Goal: Transaction & Acquisition: Purchase product/service

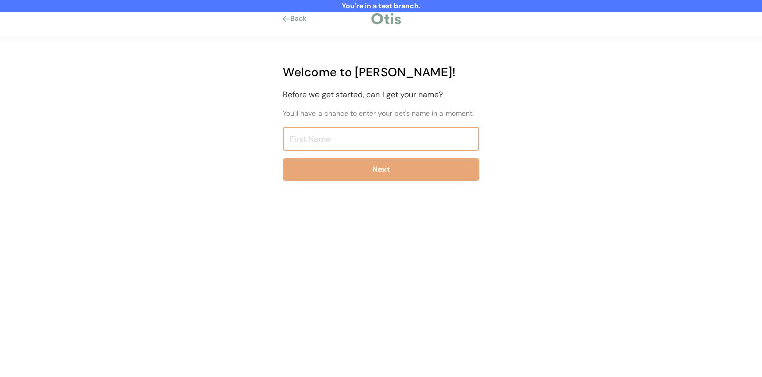
click at [338, 137] on input "input" at bounding box center [381, 139] width 197 height 24
type input "Niina Test8183"
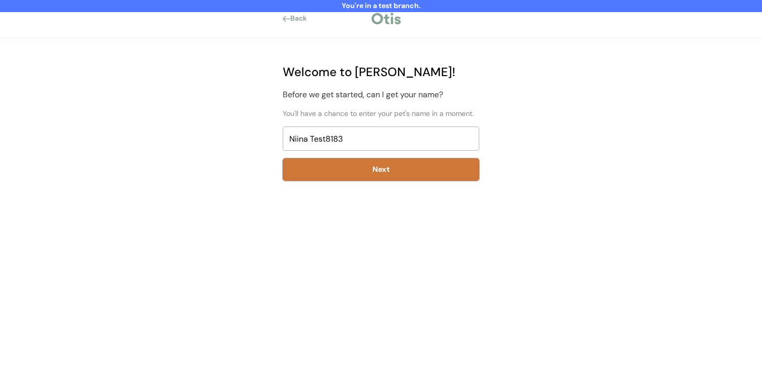
click at [329, 172] on button "Next" at bounding box center [381, 169] width 197 height 23
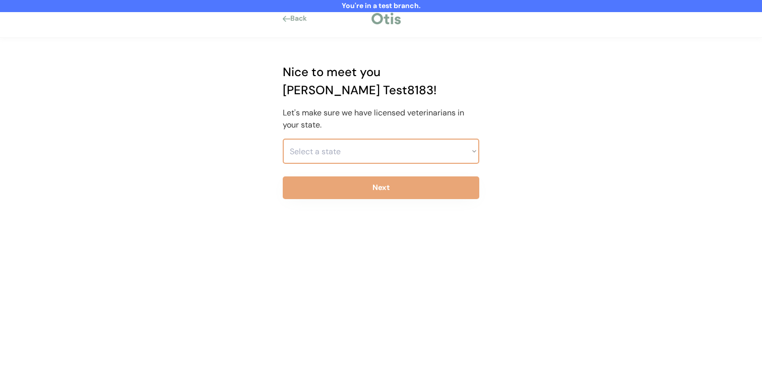
click at [343, 139] on select "Select a state Alabama Alaska American Samoa Arizona Arkansas California Colora…" at bounding box center [381, 151] width 197 height 25
select select ""1348695171700984260__LOOKUP__1703261330894x541121467086235900""
click at [283, 139] on select "Select a state Alabama Alaska American Samoa Arizona Arkansas California Colora…" at bounding box center [381, 151] width 197 height 25
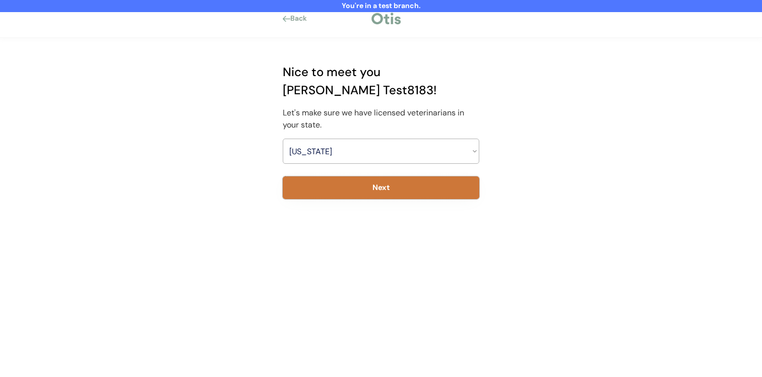
click at [344, 177] on button "Next" at bounding box center [381, 188] width 197 height 23
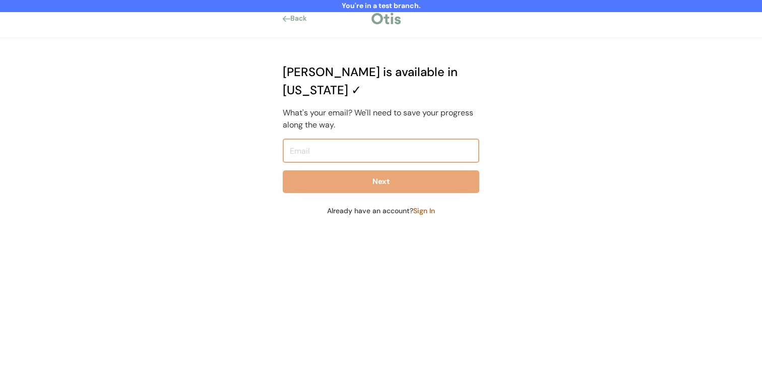
click at [356, 139] on input "email" at bounding box center [381, 151] width 197 height 24
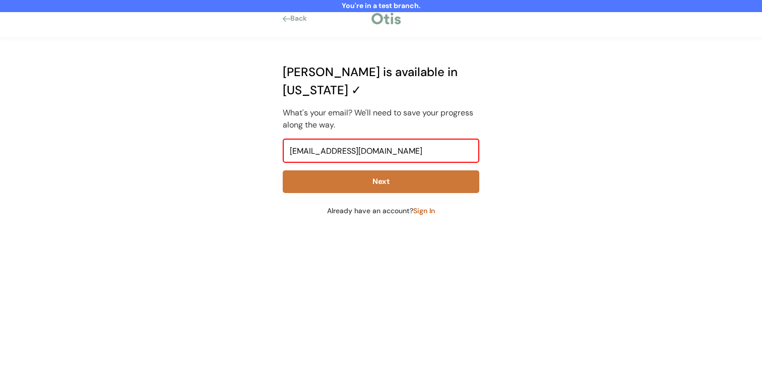
type input "niina+test8183@otisforpets.com"
click at [352, 170] on button "Next" at bounding box center [381, 181] width 197 height 23
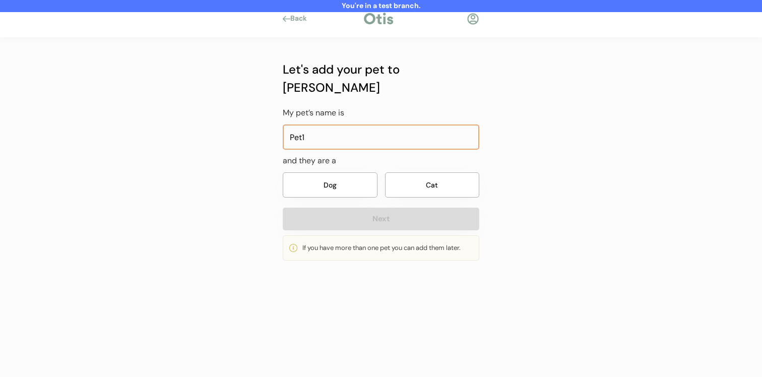
type input "Pet1"
click at [329, 174] on button "Dog" at bounding box center [330, 184] width 95 height 25
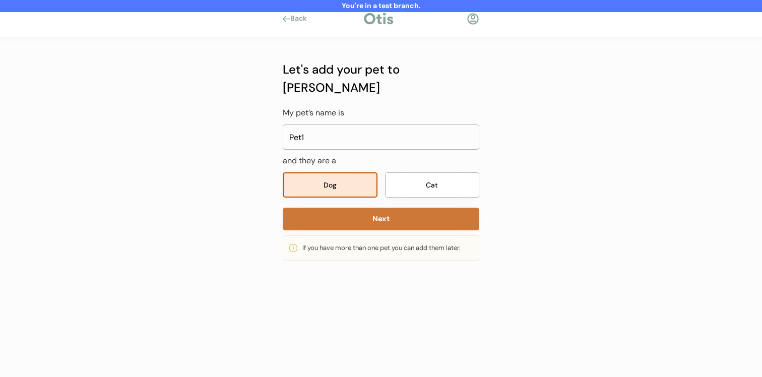
click at [329, 208] on button "Next" at bounding box center [381, 219] width 197 height 23
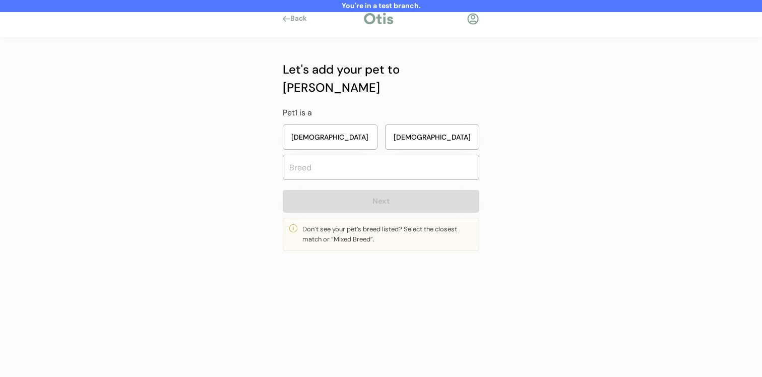
click at [402, 125] on button "[DEMOGRAPHIC_DATA]" at bounding box center [432, 137] width 95 height 25
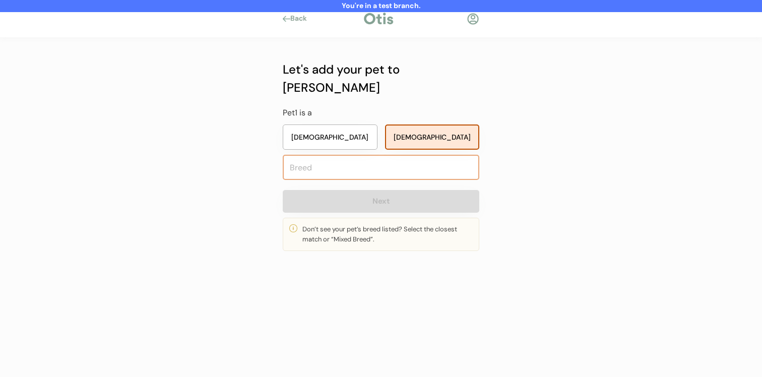
click at [361, 155] on input "text" at bounding box center [381, 167] width 197 height 25
type input "n"
type input "ana"
type input "anatolian Shepherd Dog"
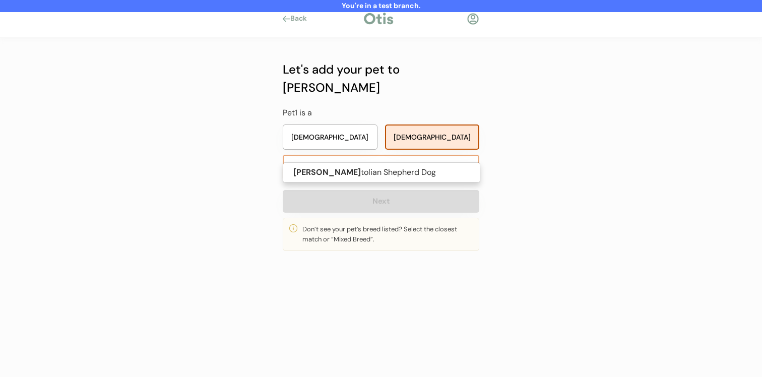
type input "anat"
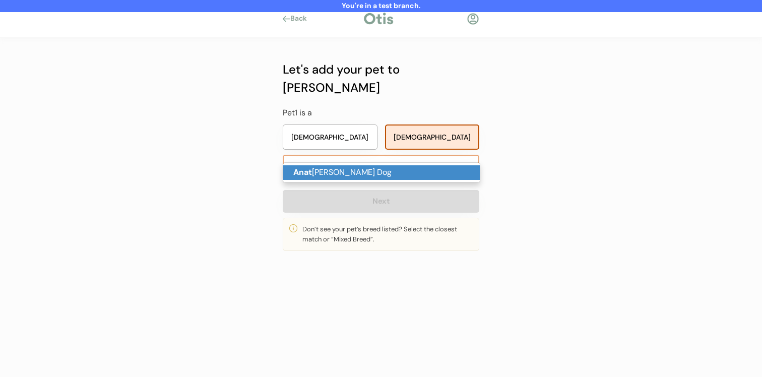
click at [361, 173] on p "Anat olian Shepherd Dog" at bounding box center [381, 172] width 197 height 15
type input "Anatolian Shepherd Dog"
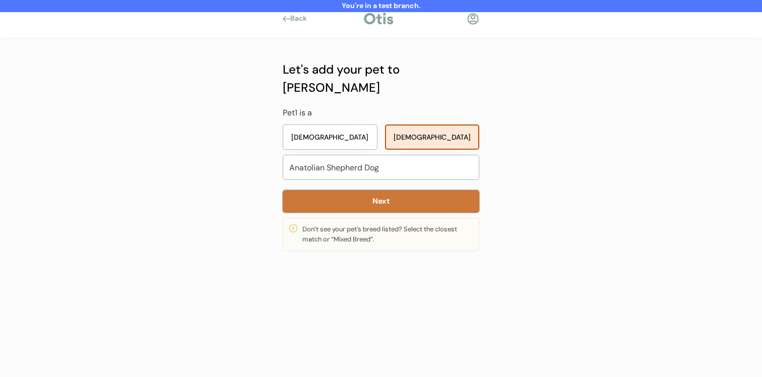
click at [361, 190] on button "Next" at bounding box center [381, 201] width 197 height 23
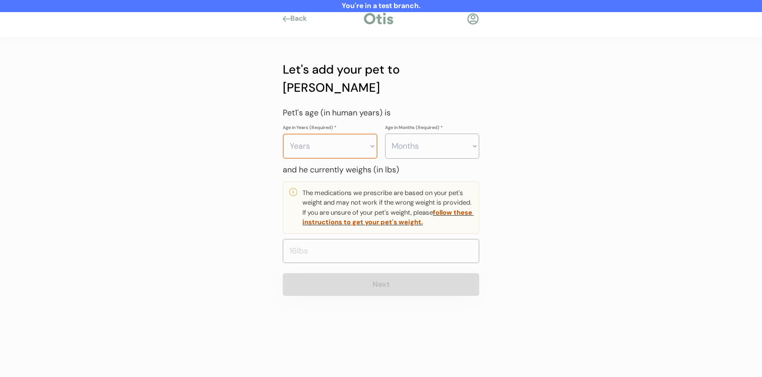
click at [346, 139] on select "Years 0 1 2 3 4 5 6 7 8 9 10 11 12 13 14 15 16 17 18 19 20" at bounding box center [330, 146] width 95 height 25
select select "2"
click at [283, 134] on select "Years 0 1 2 3 4 5 6 7 8 9 10 11 12 13 14 15 16 17 18 19 20" at bounding box center [330, 146] width 95 height 25
drag, startPoint x: 346, startPoint y: 139, endPoint x: 440, endPoint y: 141, distance: 93.3
click at [440, 141] on div "Let's add your pet to Otis Pet1's age (in human years) is Age in Years (Require…" at bounding box center [381, 179] width 197 height 236
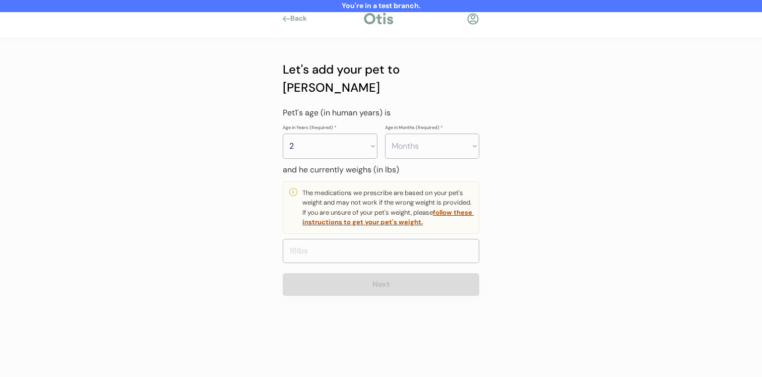
click at [439, 134] on select "Months 0 1 2 3 4 5 6 7 8 9 10 11" at bounding box center [432, 146] width 95 height 25
select select "4"
click at [385, 134] on select "Months 0 1 2 3 4 5 6 7 8 9 10 11" at bounding box center [432, 146] width 95 height 25
click at [399, 239] on input "input" at bounding box center [381, 251] width 197 height 24
type input "80.0"
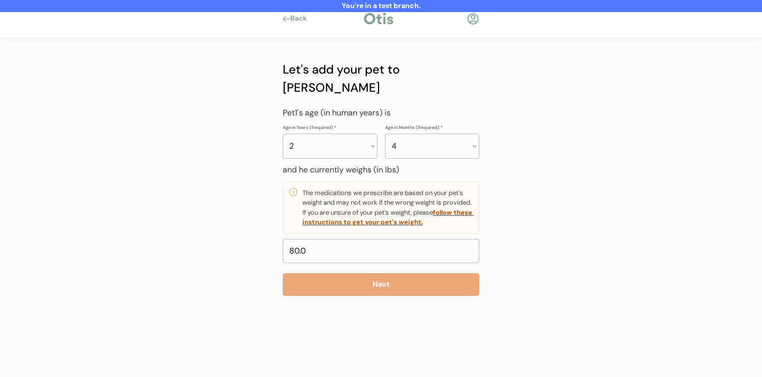
click at [386, 284] on div "Let's add your pet to Otis My pet’s name is and they are a Dog Cat Next If you …" at bounding box center [381, 177] width 227 height 278
click at [384, 273] on button "Next" at bounding box center [381, 284] width 197 height 23
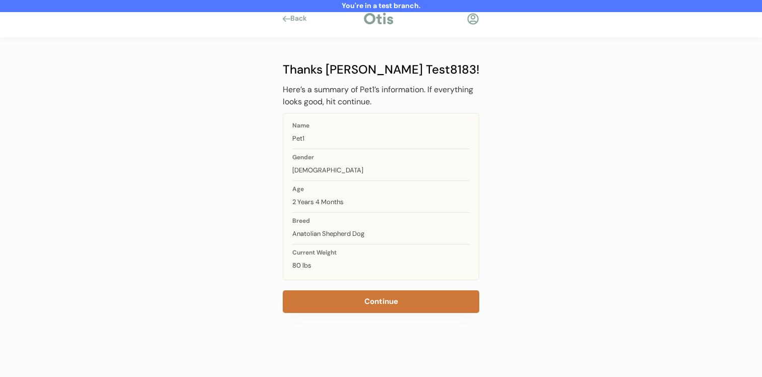
click at [352, 305] on button "Continue" at bounding box center [381, 301] width 197 height 23
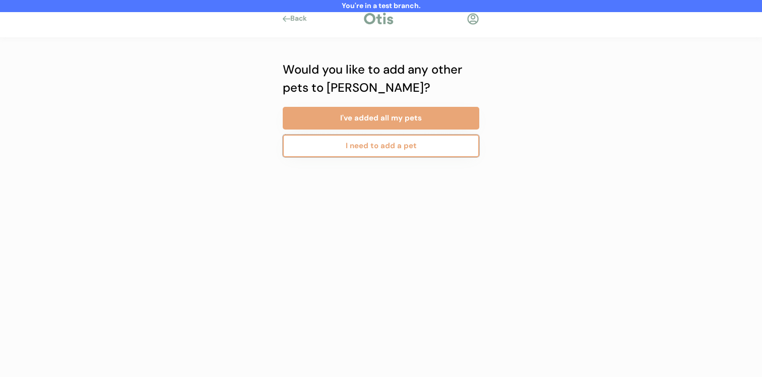
click at [376, 150] on button "I need to add a pet" at bounding box center [381, 146] width 197 height 23
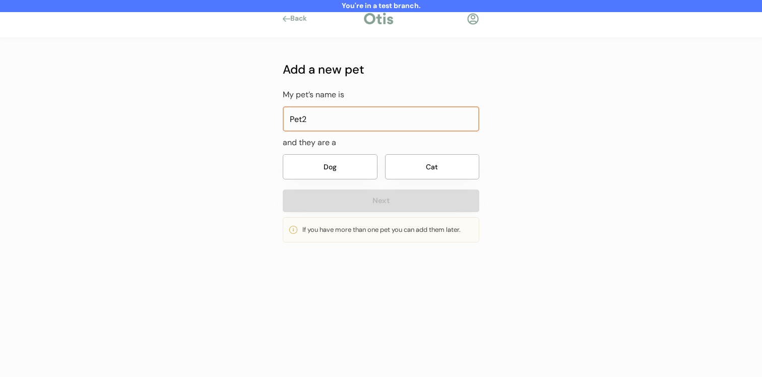
type input "Pet2"
click at [396, 169] on button "Cat" at bounding box center [432, 166] width 95 height 25
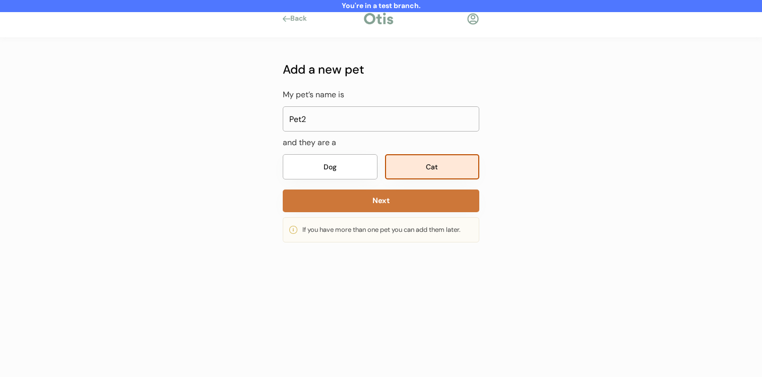
click at [392, 196] on button "Next" at bounding box center [381, 201] width 197 height 23
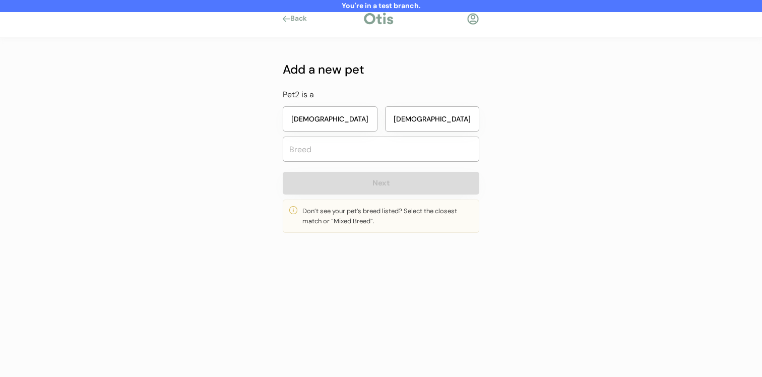
click at [366, 114] on button "[DEMOGRAPHIC_DATA]" at bounding box center [330, 118] width 95 height 25
click at [366, 157] on input "text" at bounding box center [381, 149] width 197 height 25
type input "main"
type input "maine Coon"
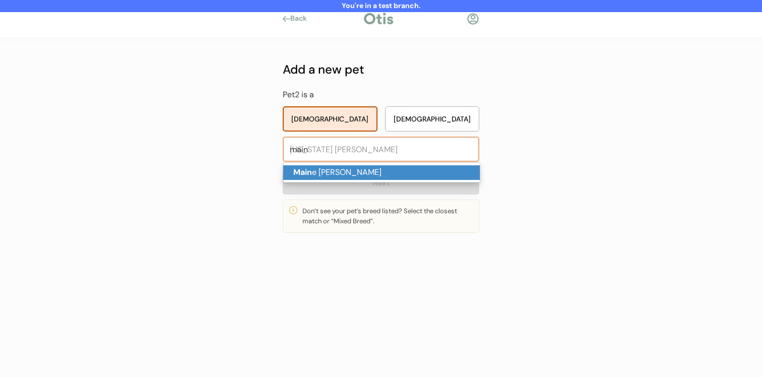
click at [362, 177] on p "Main e Coon" at bounding box center [381, 172] width 197 height 15
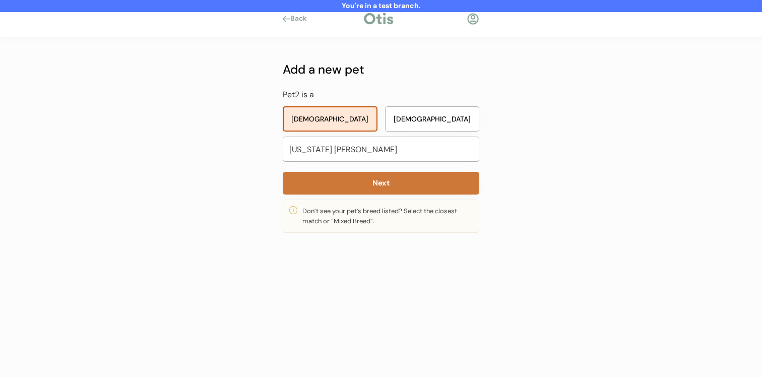
type input "Maine Coon"
click at [362, 179] on button "Next" at bounding box center [381, 183] width 197 height 23
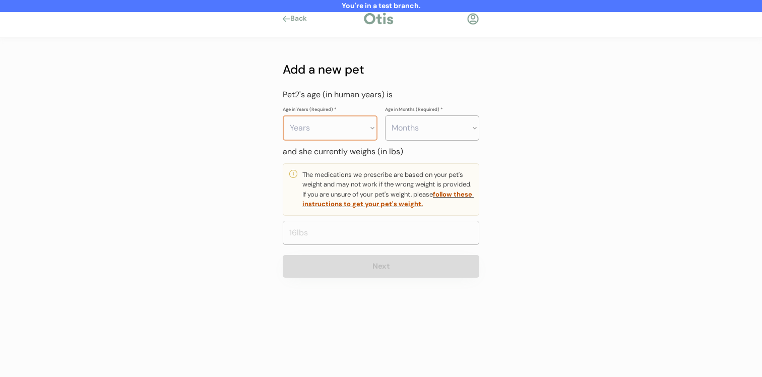
click at [350, 139] on select "Years 0 1 2 3 4 5 6 7 8 9 10 11 12 13 14 15 16 17 18 19 20" at bounding box center [330, 127] width 95 height 25
select select "2"
click at [283, 115] on select "Years 0 1 2 3 4 5 6 7 8 9 10 11 12 13 14 15 16 17 18 19 20" at bounding box center [330, 127] width 95 height 25
click at [433, 120] on select "Months 0 1 2 3 4 5 6 7 8 9 10 11" at bounding box center [432, 127] width 95 height 25
select select "3"
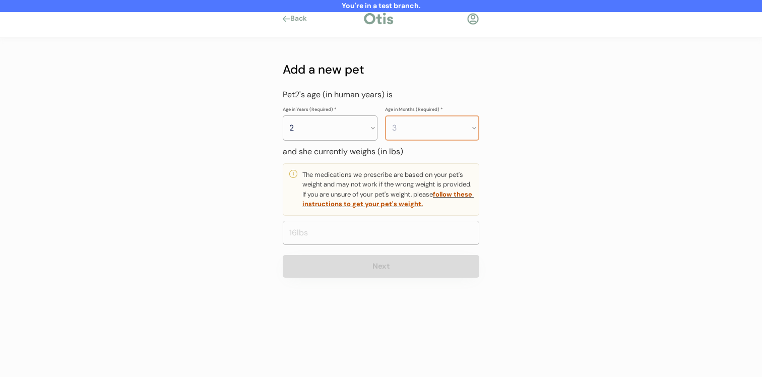
click at [385, 115] on select "Months 0 1 2 3 4 5 6 7 8 9 10 11" at bounding box center [432, 127] width 95 height 25
click at [388, 242] on input "input" at bounding box center [381, 233] width 197 height 24
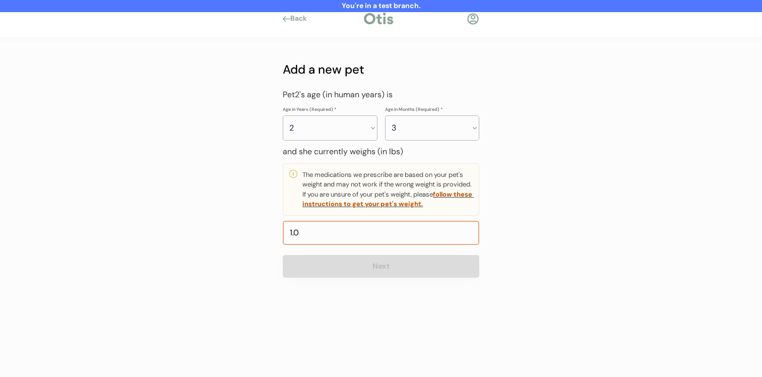
type input "18.0"
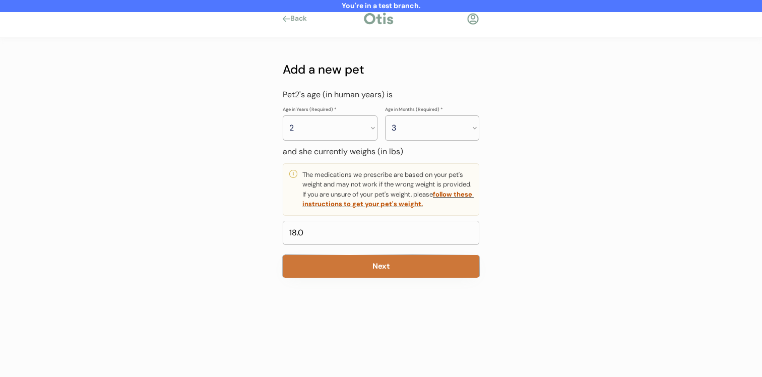
click at [383, 263] on button "Next" at bounding box center [381, 266] width 197 height 23
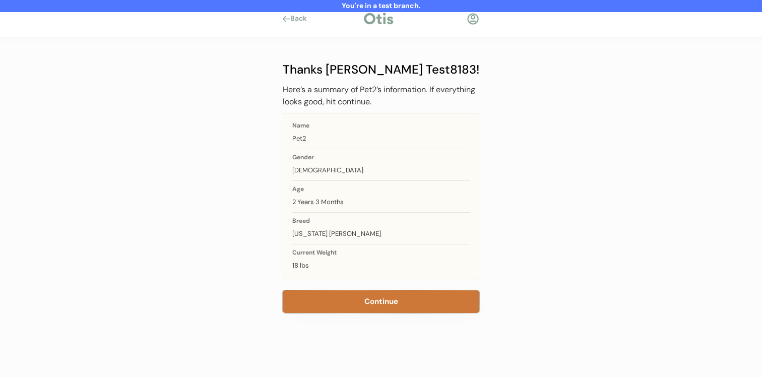
click at [375, 304] on button "Continue" at bounding box center [381, 301] width 197 height 23
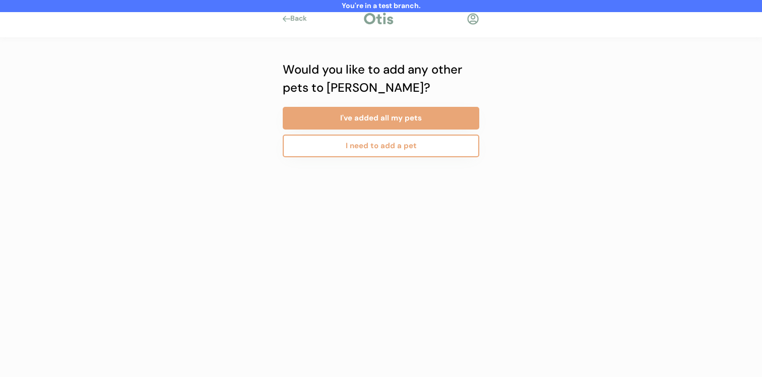
click at [382, 148] on button "I need to add a pet" at bounding box center [381, 146] width 197 height 23
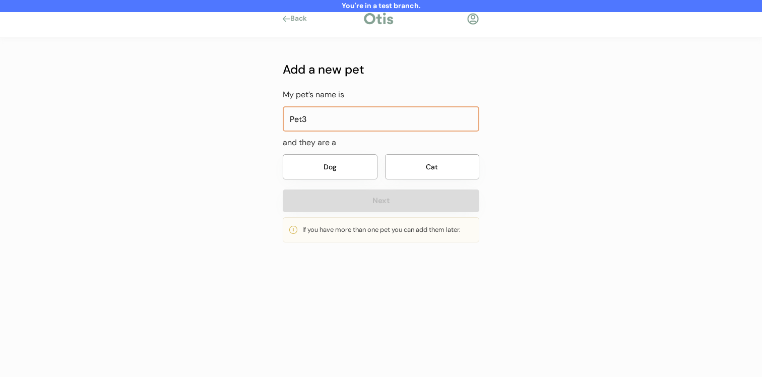
type input "Pet3"
click at [357, 169] on button "Dog" at bounding box center [330, 166] width 95 height 25
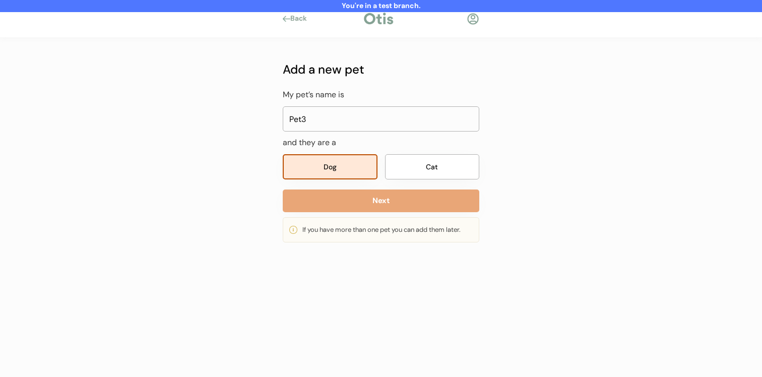
click at [354, 199] on button "Next" at bounding box center [381, 201] width 197 height 23
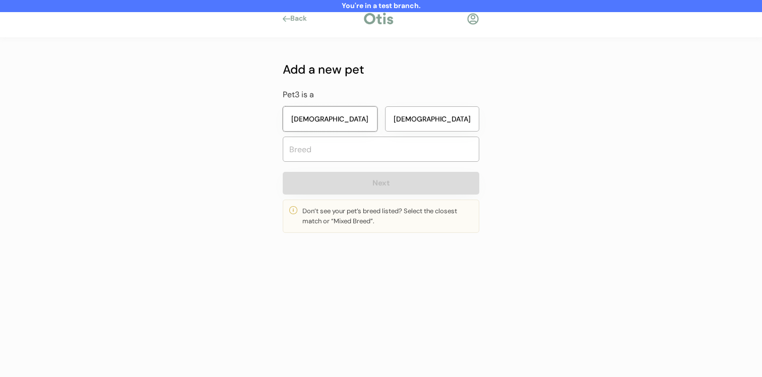
click at [370, 122] on button "[DEMOGRAPHIC_DATA]" at bounding box center [330, 118] width 95 height 25
click at [370, 157] on input "text" at bounding box center [381, 149] width 197 height 25
type input "german"
type input "german Pinscher"
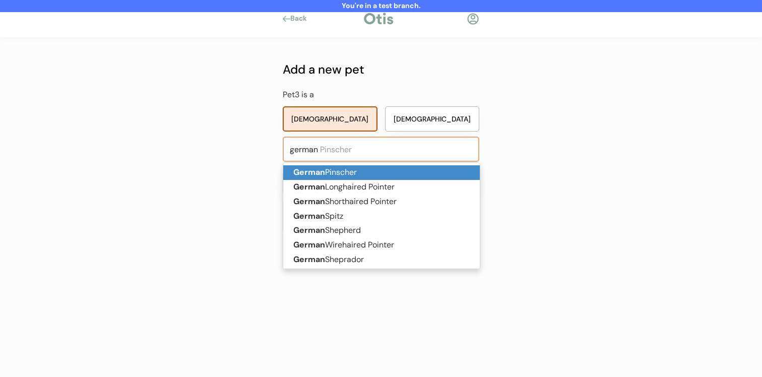
click at [371, 175] on p "German Pinscher" at bounding box center [381, 172] width 197 height 15
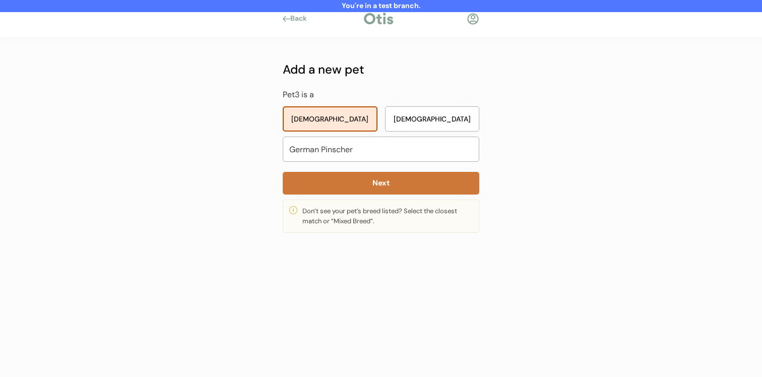
type input "German Pinscher"
click at [371, 182] on button "Next" at bounding box center [381, 183] width 197 height 23
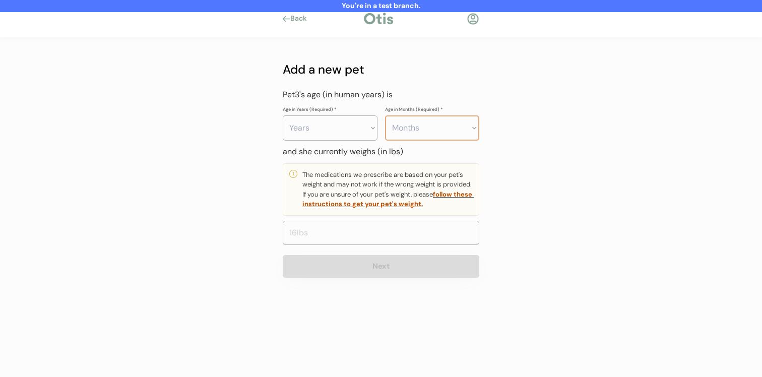
click at [360, 135] on select "Years 0 1 2 3 4 5 6 7 8 9 10 11 12 13 14 15 16 17 18 19 20" at bounding box center [330, 127] width 95 height 25
click at [422, 128] on select "Months 0 1 2 3 4 5 6 7 8 9 10 11" at bounding box center [432, 127] width 95 height 25
select select "6"
click at [385, 115] on select "Months 0 1 2 3 4 5 6 7 8 9 10 11" at bounding box center [432, 127] width 95 height 25
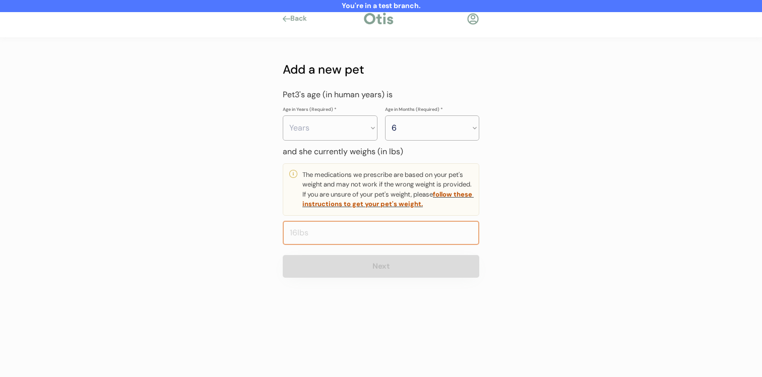
drag, startPoint x: 360, startPoint y: 135, endPoint x: 381, endPoint y: 243, distance: 110.0
click at [381, 243] on input "input" at bounding box center [381, 233] width 197 height 24
type input "22.0"
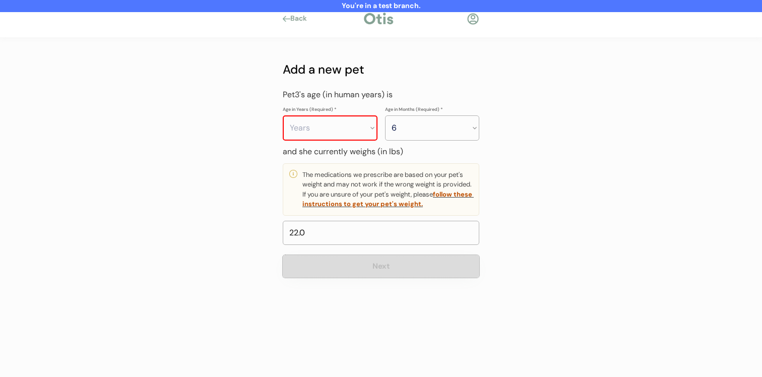
click at [377, 270] on button "Next" at bounding box center [381, 266] width 197 height 23
click at [343, 128] on select "Years 0 1 2 3 4 5 6 7 8 9 10 11 12 13 14 15 16 17 18 19 20" at bounding box center [330, 127] width 95 height 25
select select "4"
click at [283, 115] on select "Years 0 1 2 3 4 5 6 7 8 9 10 11 12 13 14 15 16 17 18 19 20" at bounding box center [330, 127] width 95 height 25
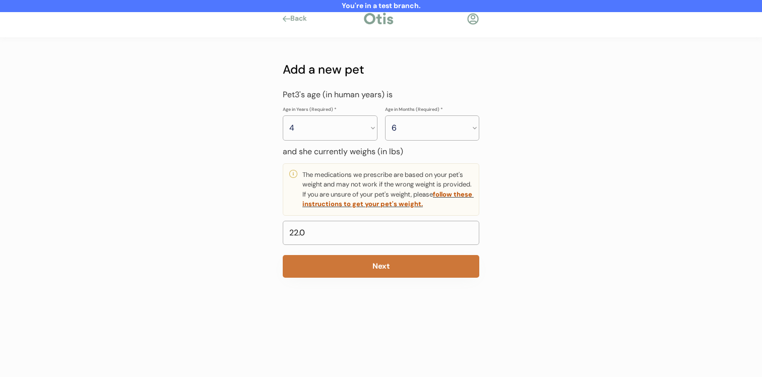
click at [362, 267] on button "Next" at bounding box center [381, 266] width 197 height 23
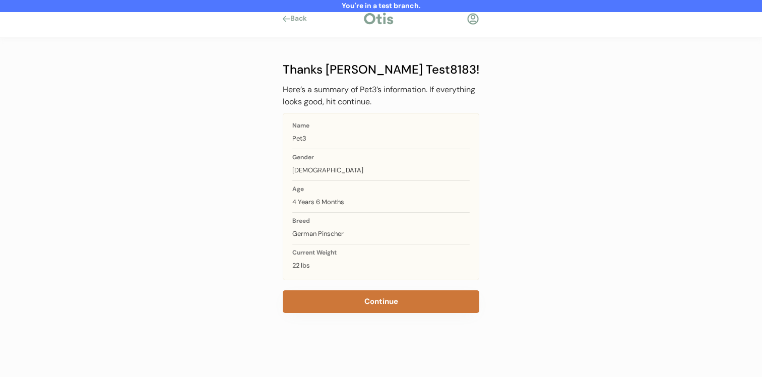
click at [359, 301] on button "Continue" at bounding box center [381, 301] width 197 height 23
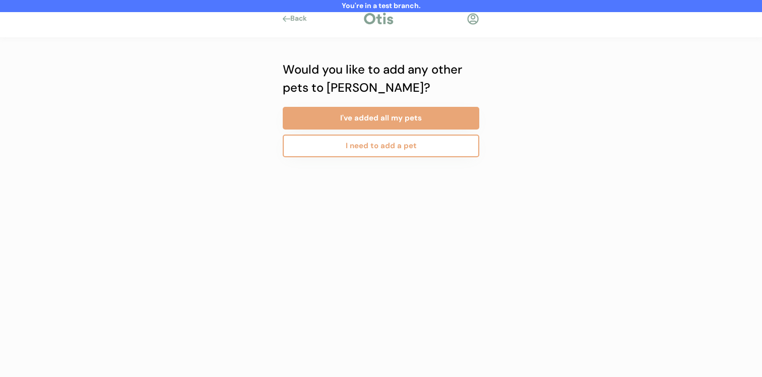
click at [359, 150] on button "I need to add a pet" at bounding box center [381, 146] width 197 height 23
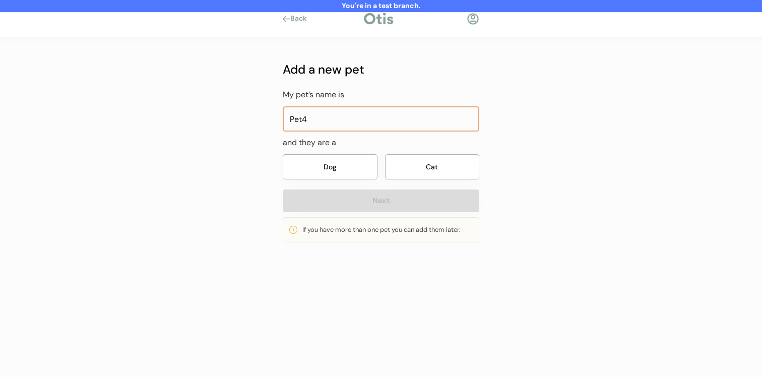
type input "Pet4"
click at [427, 155] on button "Cat" at bounding box center [432, 166] width 95 height 25
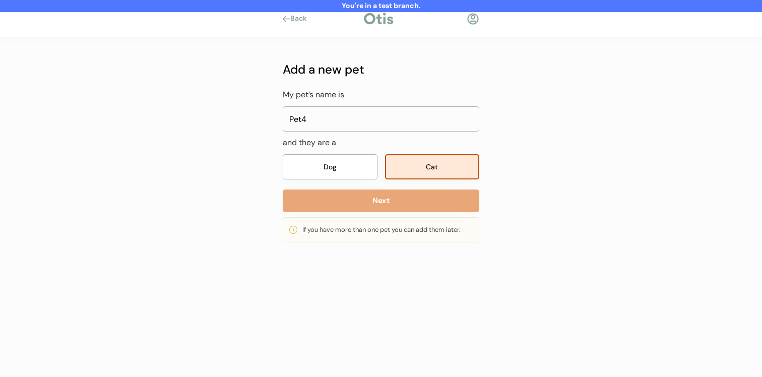
click at [422, 197] on button "Next" at bounding box center [381, 201] width 197 height 23
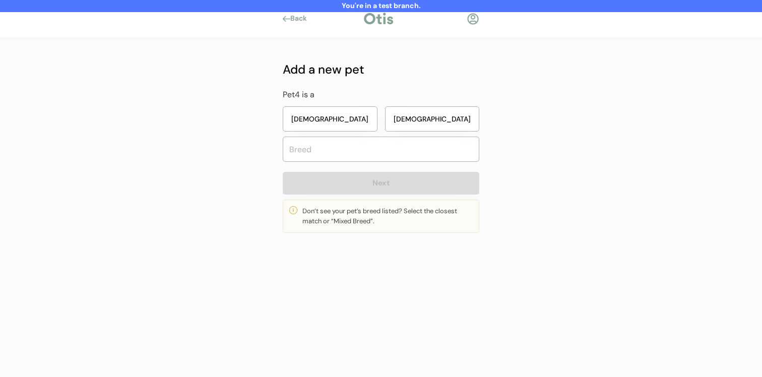
click at [343, 117] on button "[DEMOGRAPHIC_DATA]" at bounding box center [330, 118] width 95 height 25
click at [348, 159] on input "text" at bounding box center [381, 149] width 197 height 25
type input "mixed"
type input "mixed Breed"
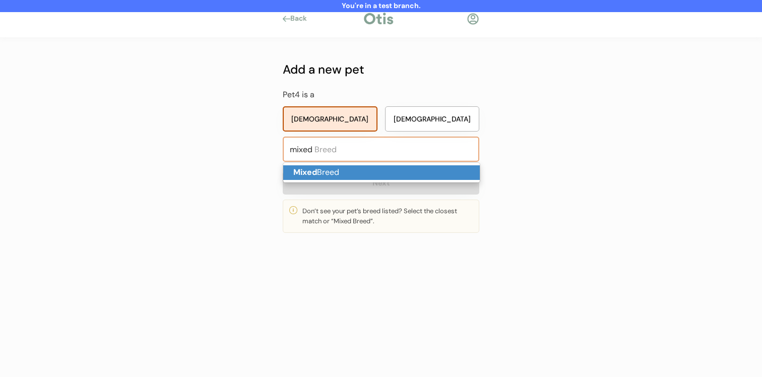
click at [351, 168] on p "Mixed Breed" at bounding box center [381, 172] width 197 height 15
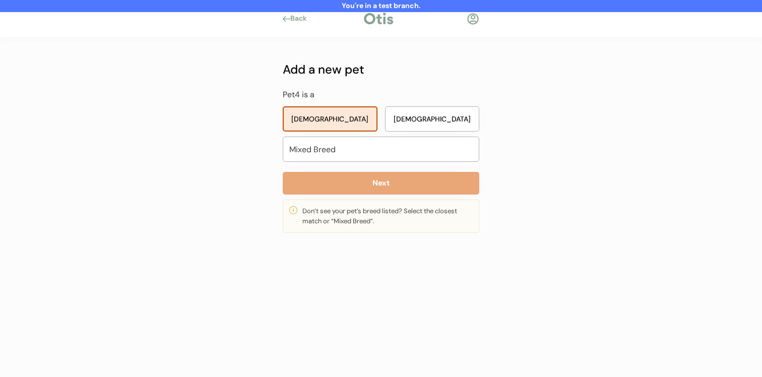
type input "Mixed Breed"
click at [351, 182] on button "Next" at bounding box center [381, 183] width 197 height 23
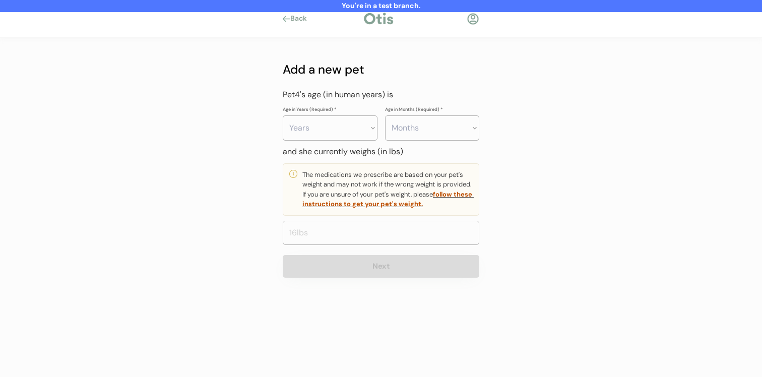
click at [362, 124] on select "Years 0 1 2 3 4 5 6 7 8 9 10 11 12 13 14 15 16 17 18 19 20" at bounding box center [330, 127] width 95 height 25
select select "3"
click at [283, 115] on select "Years 0 1 2 3 4 5 6 7 8 9 10 11 12 13 14 15 16 17 18 19 20" at bounding box center [330, 127] width 95 height 25
click at [425, 128] on select "Months 0 1 2 3 4 5 6 7 8 9 10 11" at bounding box center [432, 127] width 95 height 25
select select "4"
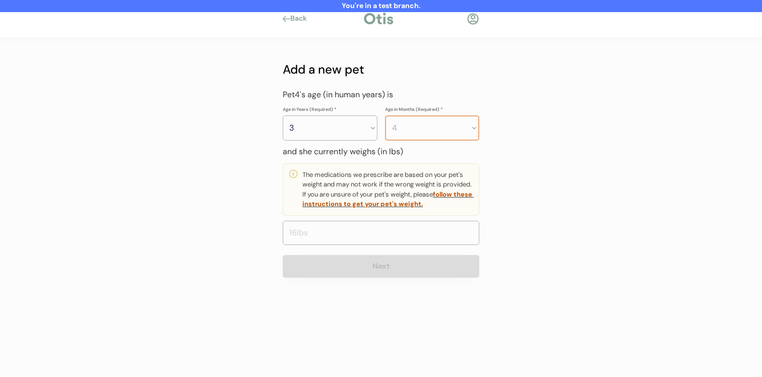
click at [385, 115] on select "Months 0 1 2 3 4 5 6 7 8 9 10 11" at bounding box center [432, 127] width 95 height 25
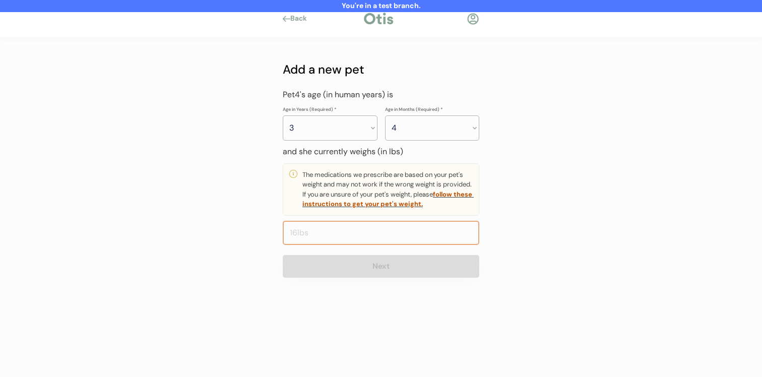
click at [384, 242] on input "input" at bounding box center [381, 233] width 197 height 24
click at [377, 276] on button "Next" at bounding box center [381, 266] width 197 height 23
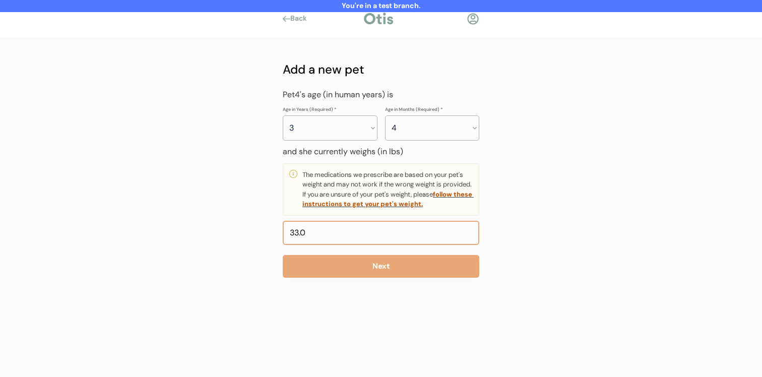
click at [324, 236] on input "input" at bounding box center [381, 233] width 197 height 24
type input "8.0"
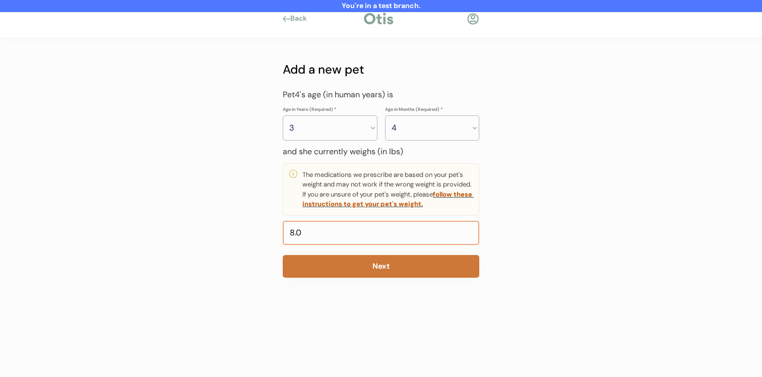
click at [329, 264] on button "Next" at bounding box center [381, 266] width 197 height 23
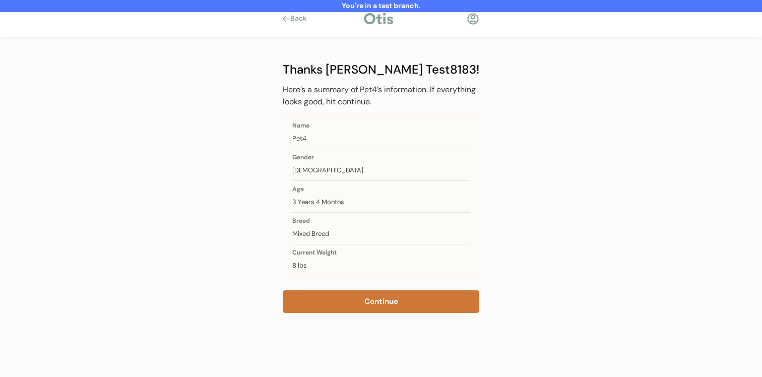
click at [348, 293] on button "Continue" at bounding box center [381, 301] width 197 height 23
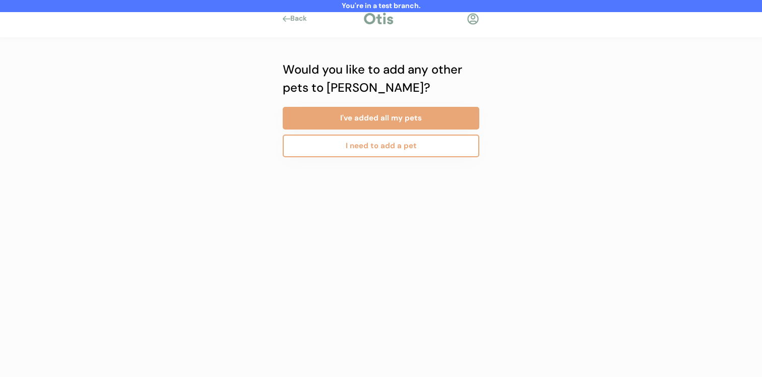
click at [388, 106] on div "Would you like to add any other pets to Otis? I've added all my pets I need to …" at bounding box center [381, 109] width 197 height 97
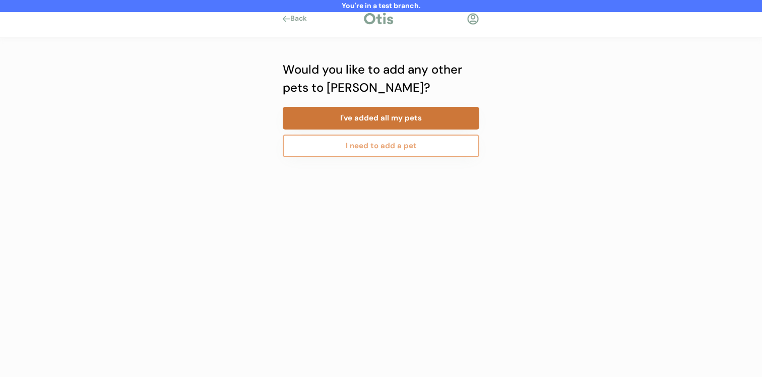
click at [388, 112] on button "I've added all my pets" at bounding box center [381, 118] width 197 height 23
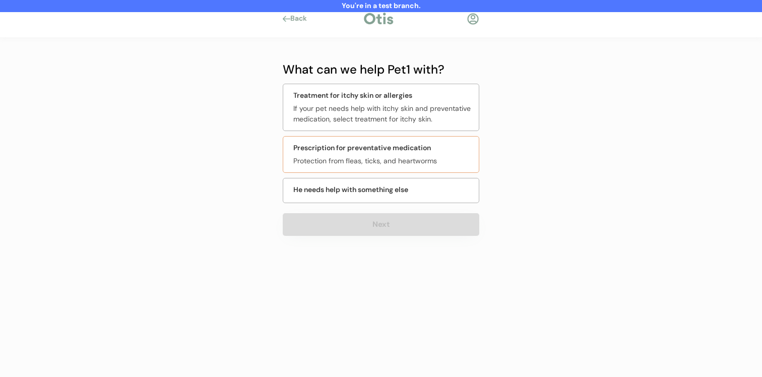
click at [392, 168] on div "Prescription for preventative medication Protection from fleas, ticks, and hear…" at bounding box center [381, 154] width 197 height 37
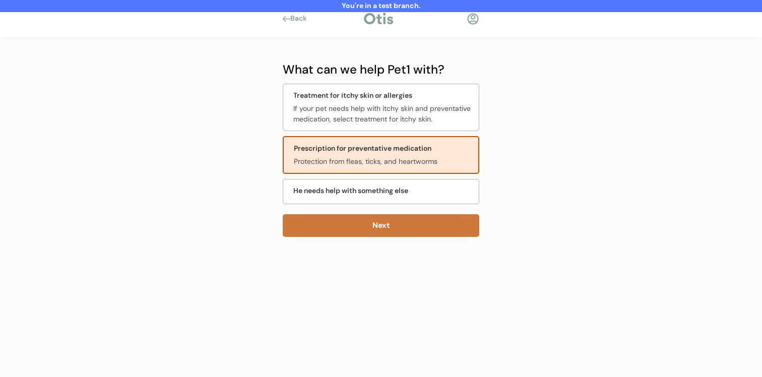
click at [382, 226] on button "Next" at bounding box center [381, 225] width 197 height 23
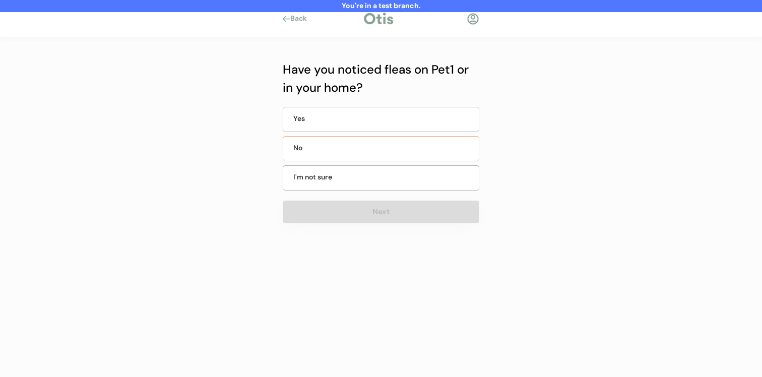
click at [406, 149] on div "No" at bounding box center [381, 148] width 197 height 25
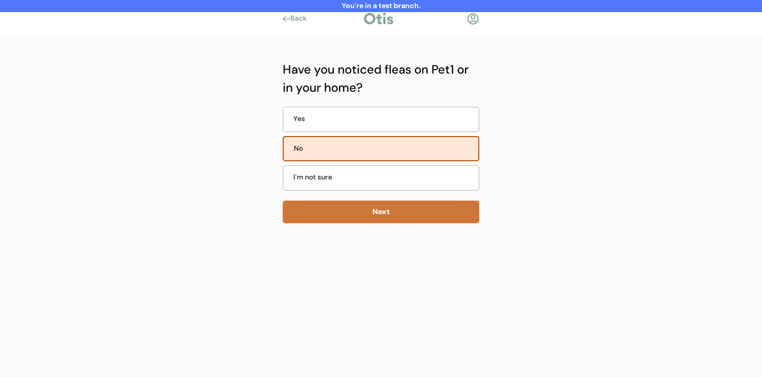
click at [391, 208] on button "Next" at bounding box center [381, 212] width 197 height 23
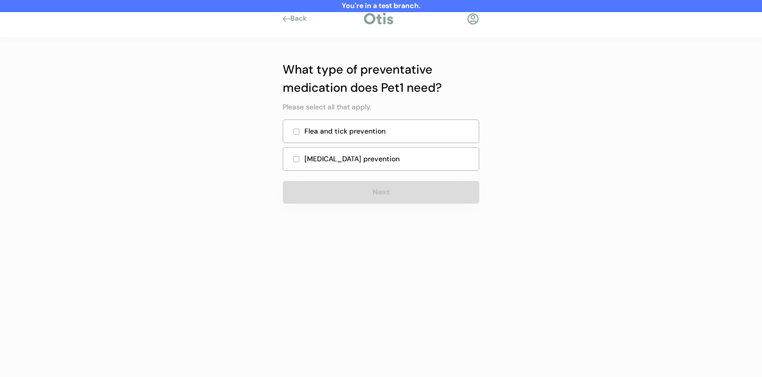
click at [404, 138] on div "Flea and tick prevention" at bounding box center [381, 132] width 197 height 24
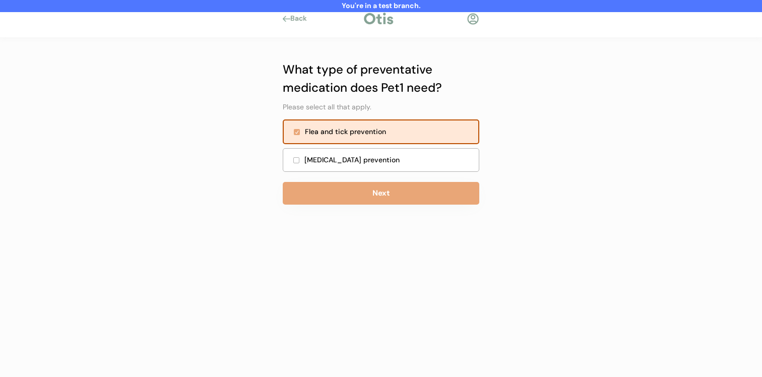
click at [402, 171] on div "Heartworm prevention" at bounding box center [381, 160] width 197 height 24
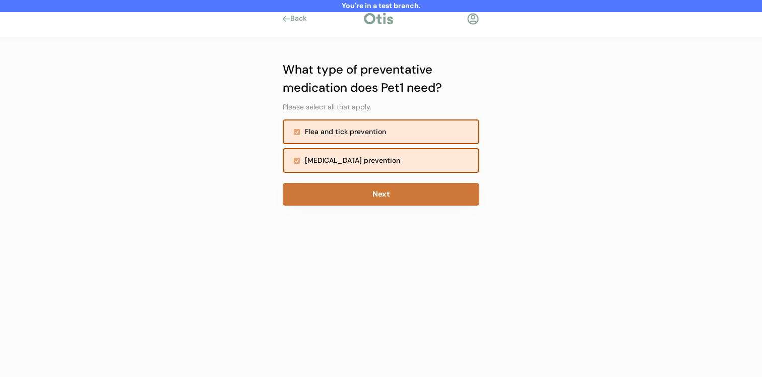
click at [402, 193] on button "Next" at bounding box center [381, 194] width 197 height 23
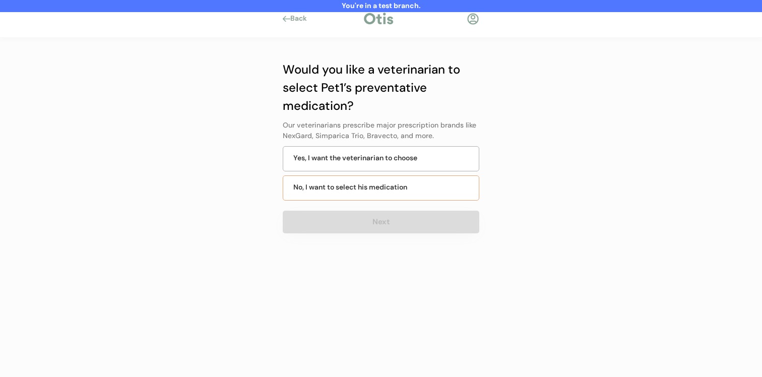
click at [416, 186] on div "No, I want to select his medication" at bounding box center [381, 187] width 197 height 25
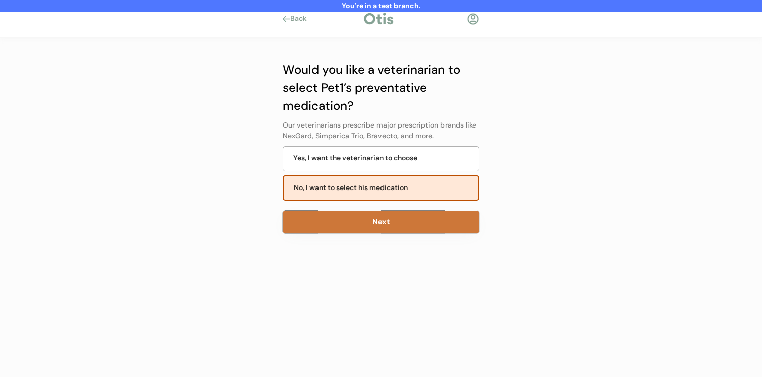
click at [407, 227] on button "Next" at bounding box center [381, 222] width 197 height 23
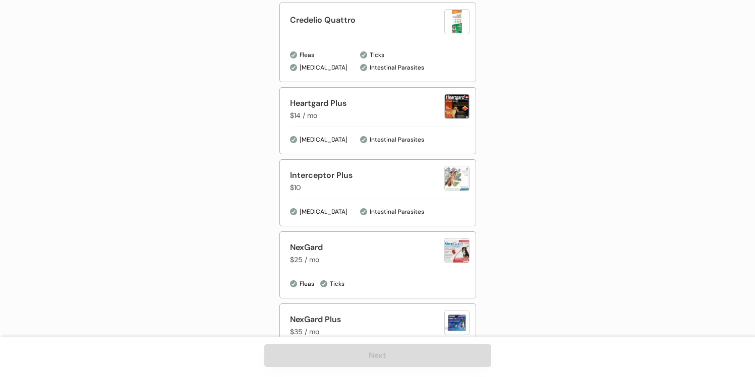
scroll to position [382, 0]
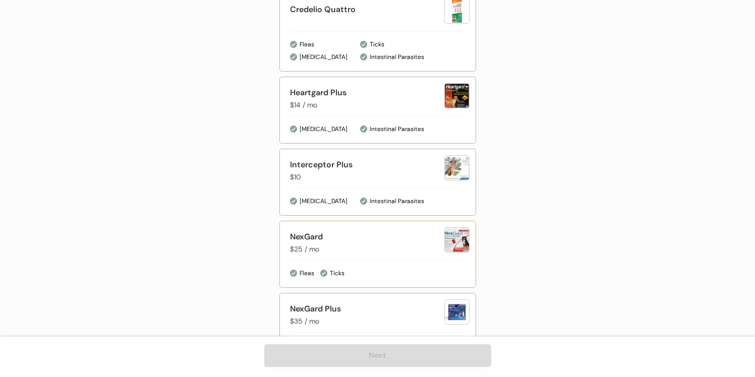
click at [407, 229] on div "NexGard $25 / mo" at bounding box center [380, 242] width 180 height 30
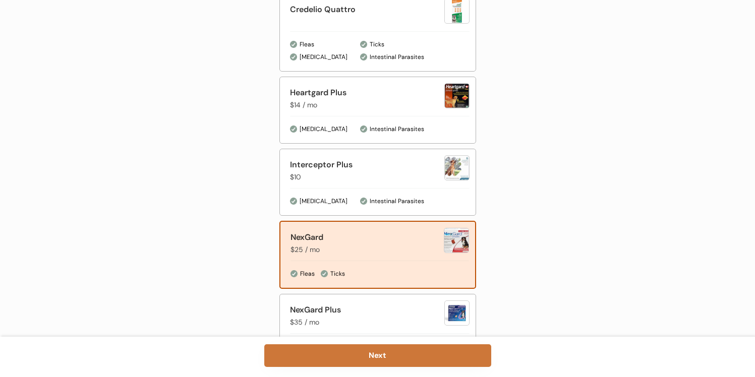
click at [369, 363] on button "Next" at bounding box center [377, 355] width 227 height 23
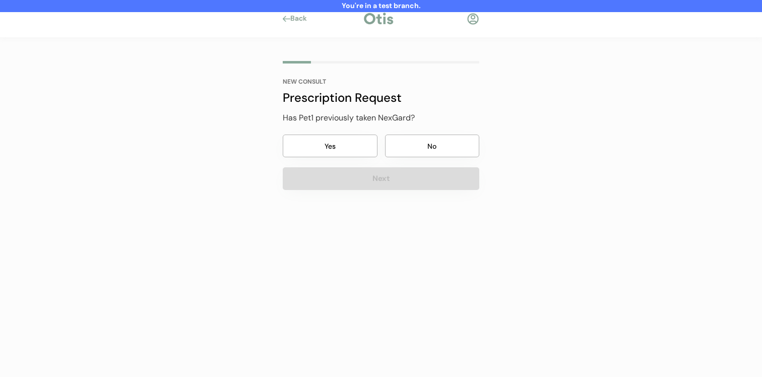
click at [367, 153] on button "Yes" at bounding box center [330, 146] width 95 height 23
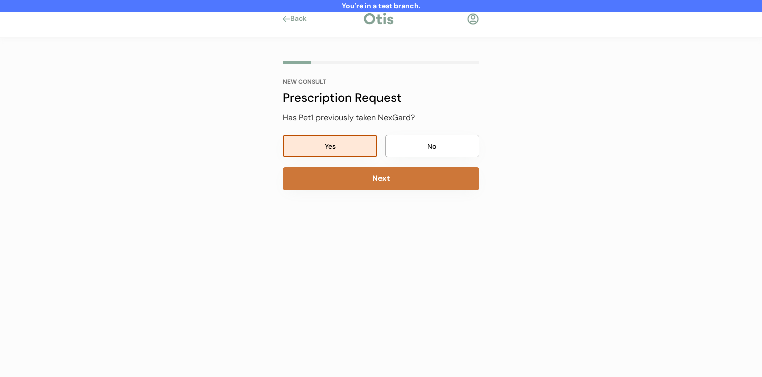
click at [367, 178] on button "Next" at bounding box center [381, 178] width 197 height 23
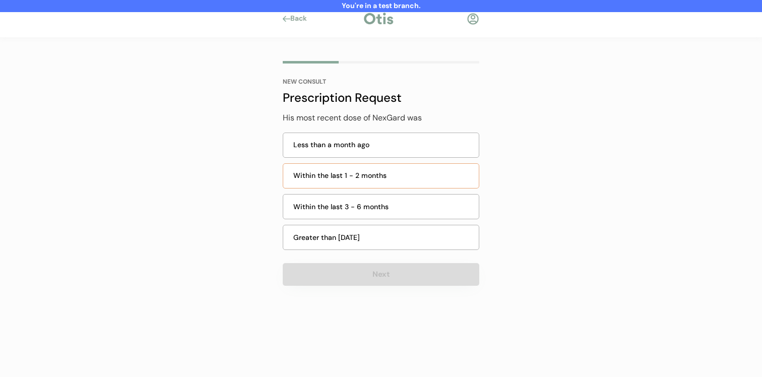
click at [391, 172] on div "Within the last 1 - 2 months" at bounding box center [383, 175] width 180 height 11
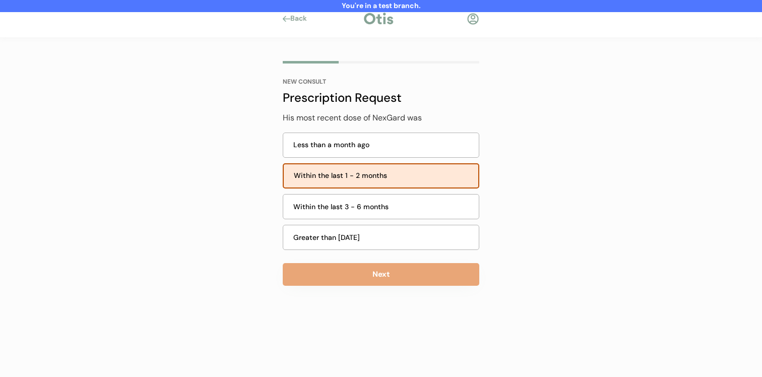
click at [372, 263] on div "His most recent dose of NexGard was Less than a month ago Within the last 1 - 2…" at bounding box center [381, 199] width 197 height 174
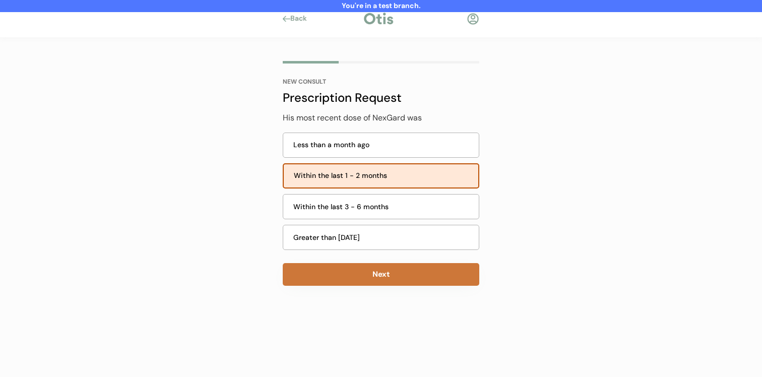
click at [371, 276] on button "Next" at bounding box center [381, 274] width 197 height 23
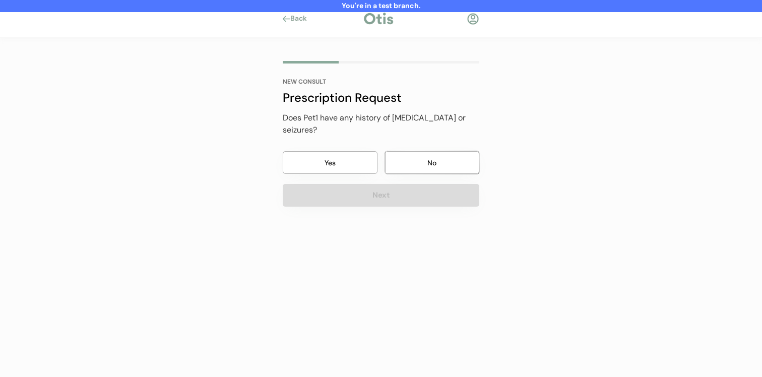
click at [422, 151] on button "No" at bounding box center [432, 162] width 95 height 23
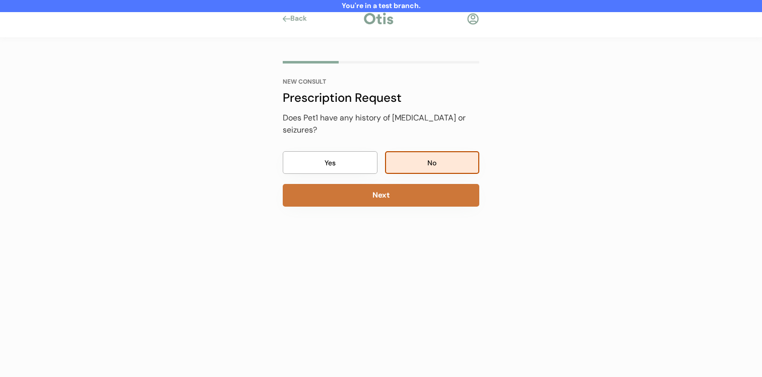
click at [402, 188] on button "Next" at bounding box center [381, 195] width 197 height 23
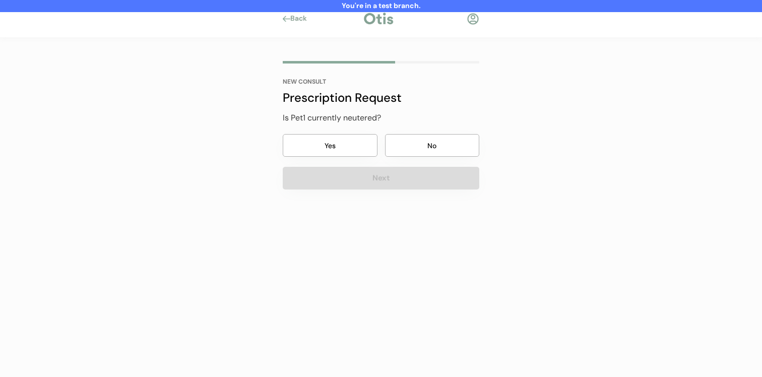
click at [404, 149] on button "No" at bounding box center [432, 145] width 95 height 23
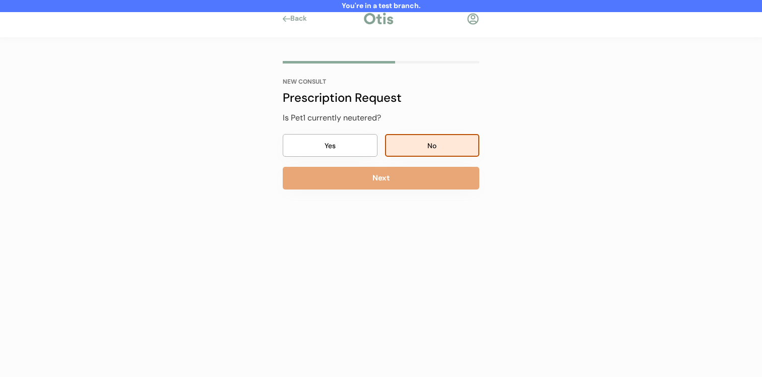
click at [395, 181] on button "Next" at bounding box center [381, 178] width 197 height 23
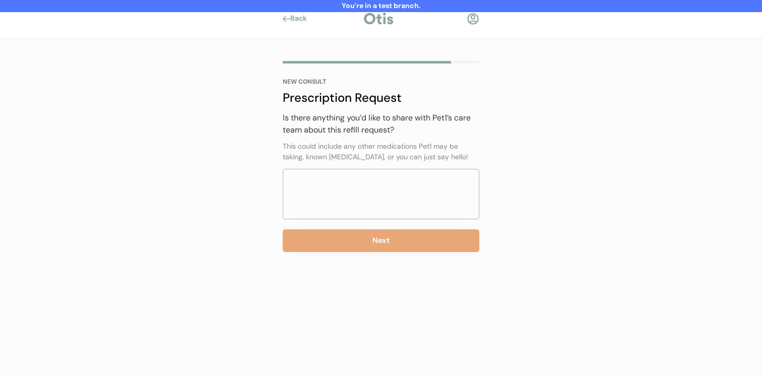
click at [375, 236] on button "Next" at bounding box center [381, 240] width 197 height 23
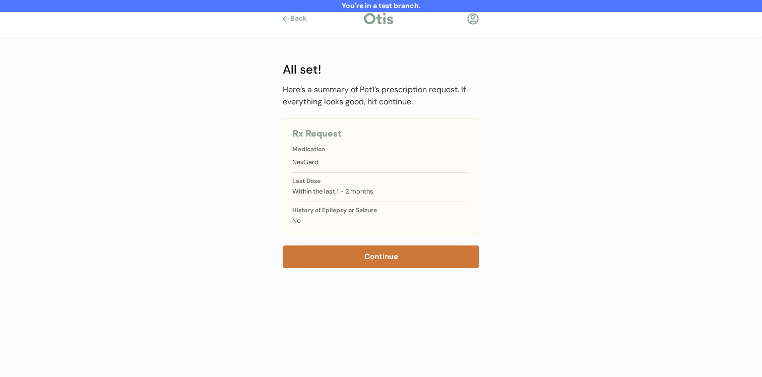
click at [376, 256] on button "Continue" at bounding box center [381, 257] width 197 height 23
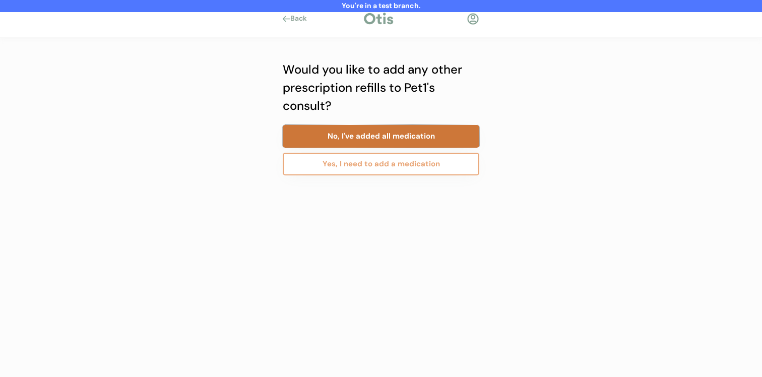
click at [402, 143] on button "No, I've added all medication" at bounding box center [381, 136] width 197 height 23
click at [399, 160] on button "Yes, I need to add a consult" at bounding box center [381, 164] width 197 height 23
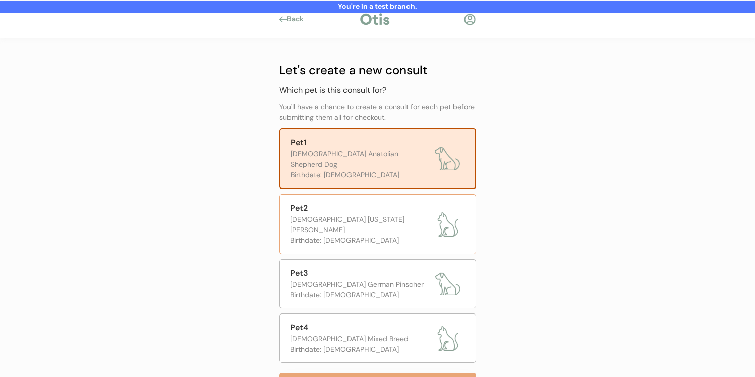
click at [386, 202] on div "Pet2" at bounding box center [360, 208] width 140 height 12
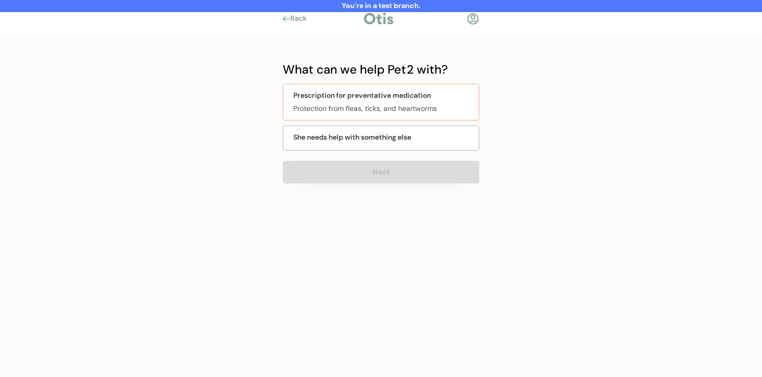
click at [406, 102] on div "Prescription for preventative medication Protection from fleas, ticks, and hear…" at bounding box center [381, 102] width 197 height 37
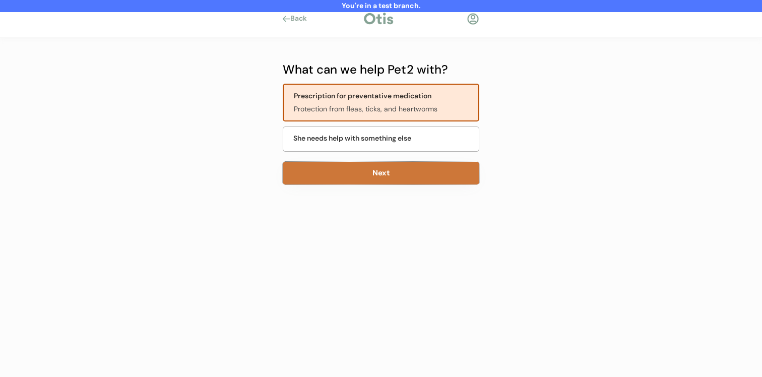
click at [391, 174] on button "Next" at bounding box center [381, 173] width 197 height 23
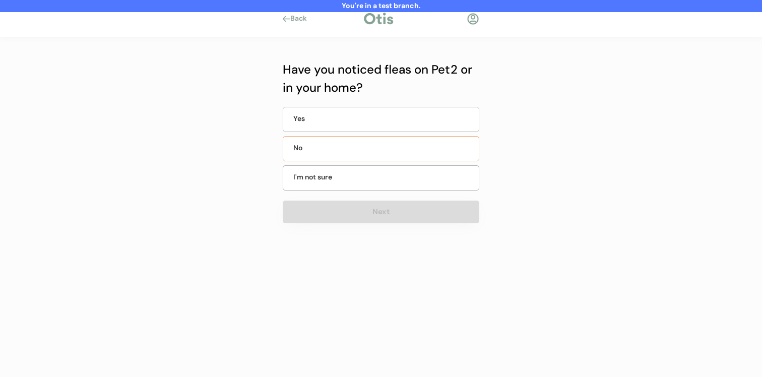
click at [394, 142] on div "No" at bounding box center [381, 148] width 197 height 25
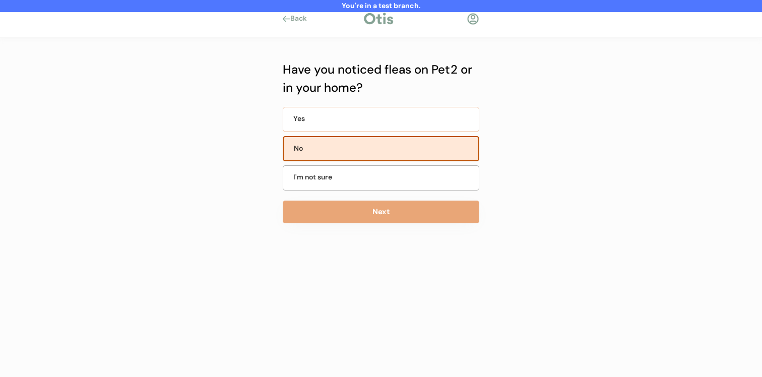
click at [395, 126] on div "Yes" at bounding box center [381, 119] width 197 height 25
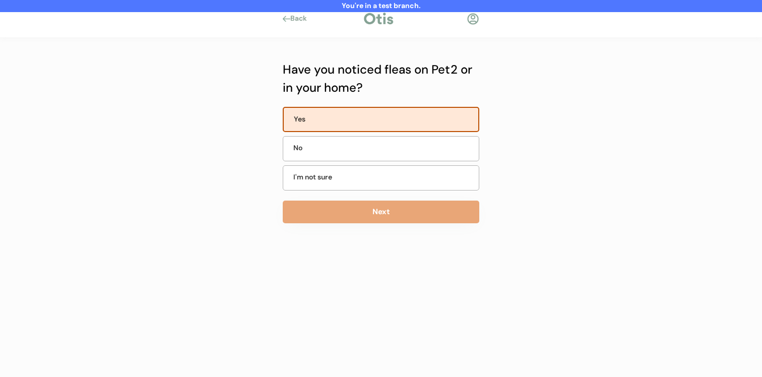
click at [387, 203] on button "Next" at bounding box center [381, 212] width 197 height 23
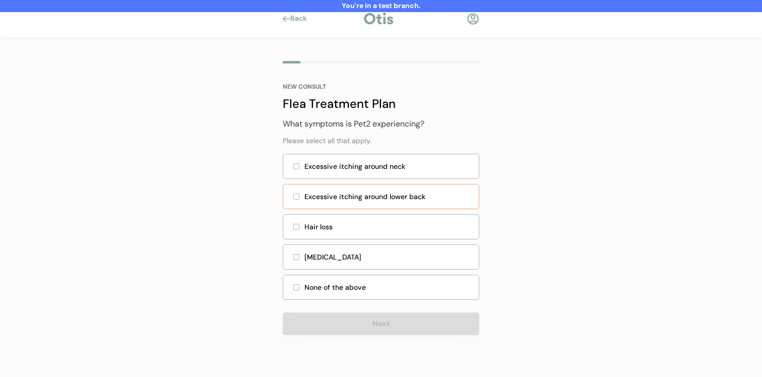
click at [390, 189] on div "Excessive itching around lower back" at bounding box center [381, 196] width 197 height 25
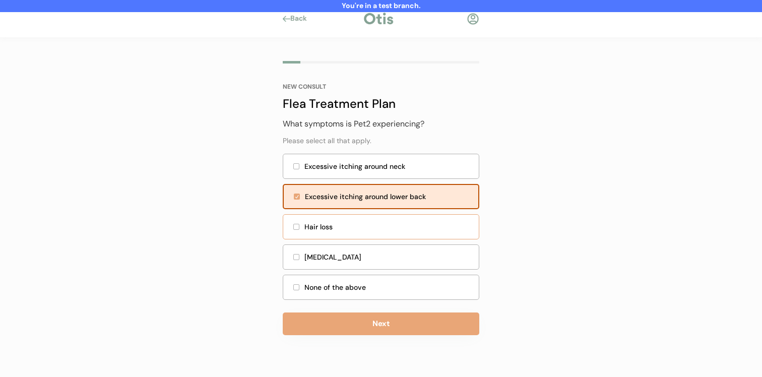
click at [381, 222] on div "Hair loss" at bounding box center [389, 227] width 168 height 11
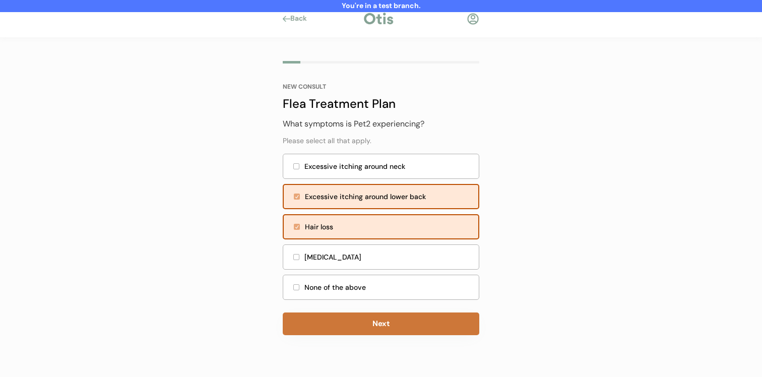
click at [361, 320] on button "Next" at bounding box center [381, 324] width 197 height 23
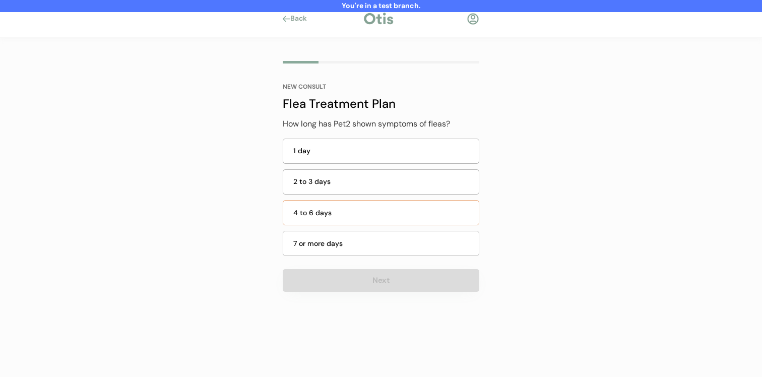
click at [385, 209] on div "4 to 6 days" at bounding box center [383, 213] width 180 height 11
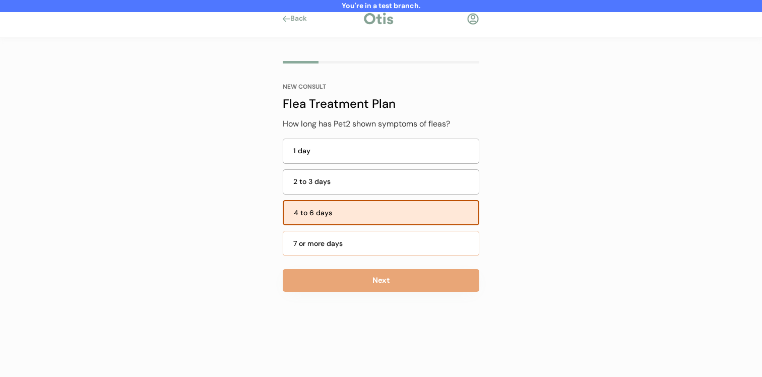
click at [377, 254] on div "7 or more days" at bounding box center [381, 243] width 197 height 25
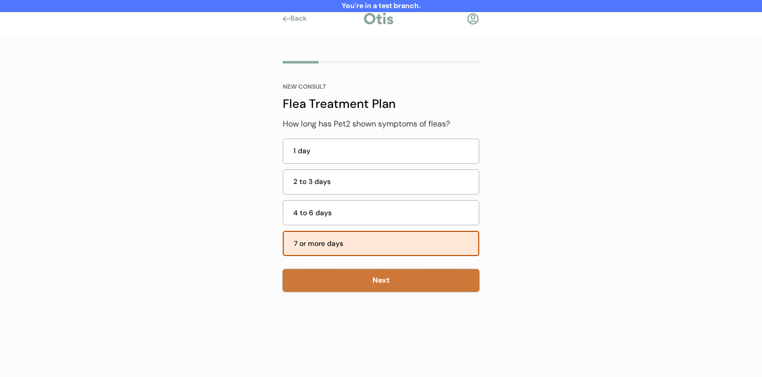
click at [377, 274] on button "Next" at bounding box center [381, 280] width 197 height 23
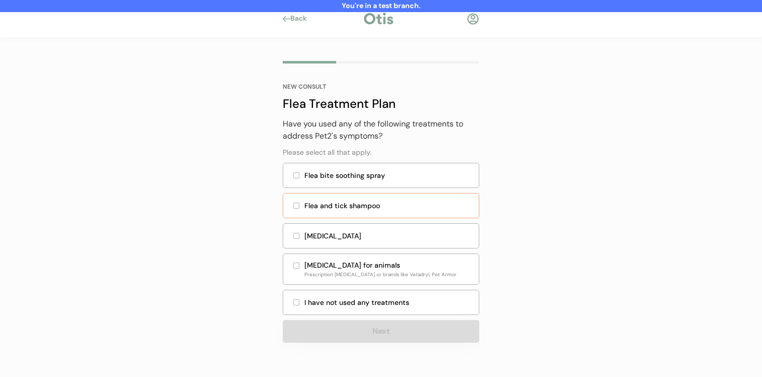
click at [390, 196] on div "Flea and tick shampoo" at bounding box center [381, 205] width 197 height 25
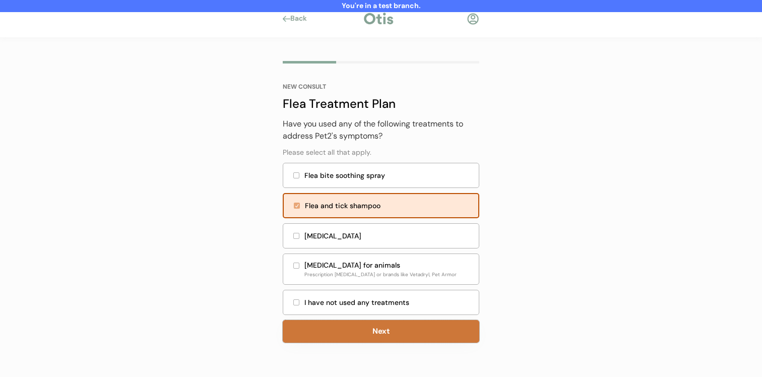
click at [379, 330] on button "Next" at bounding box center [381, 331] width 197 height 23
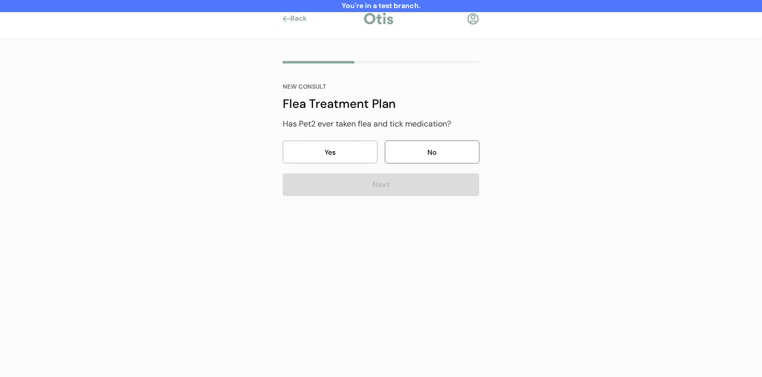
click at [407, 154] on button "No" at bounding box center [432, 152] width 95 height 23
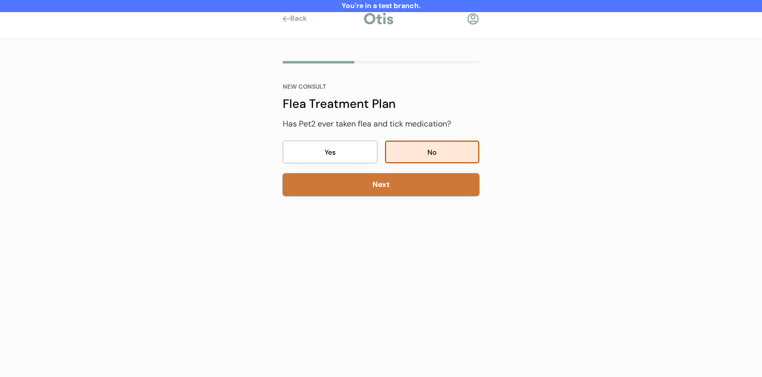
click at [402, 181] on button "Next" at bounding box center [381, 184] width 197 height 23
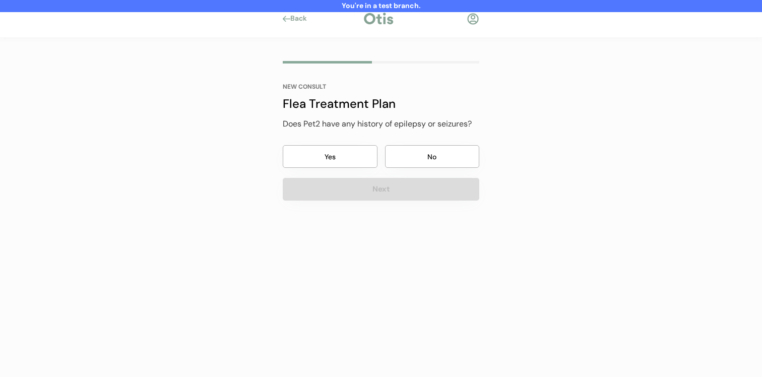
click at [408, 156] on button "No" at bounding box center [432, 156] width 95 height 23
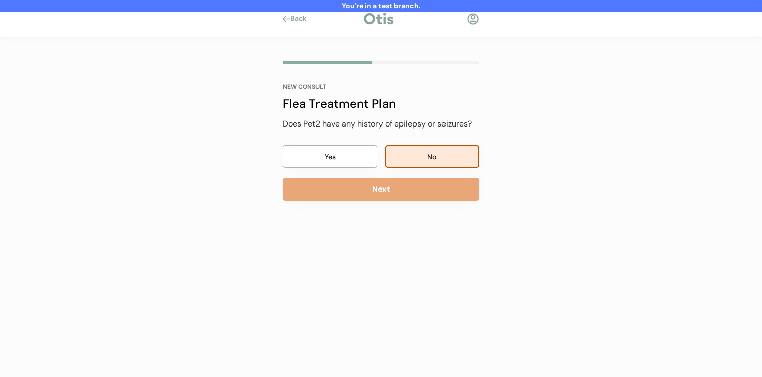
click at [404, 176] on div "NEW CONSULT Flea Treatment Plan Does Pet2 have any history of epilepsy or seizu…" at bounding box center [381, 142] width 197 height 117
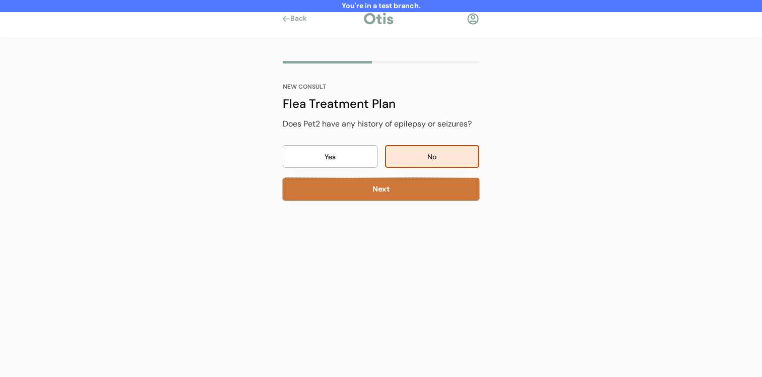
click at [403, 189] on button "Next" at bounding box center [381, 189] width 197 height 23
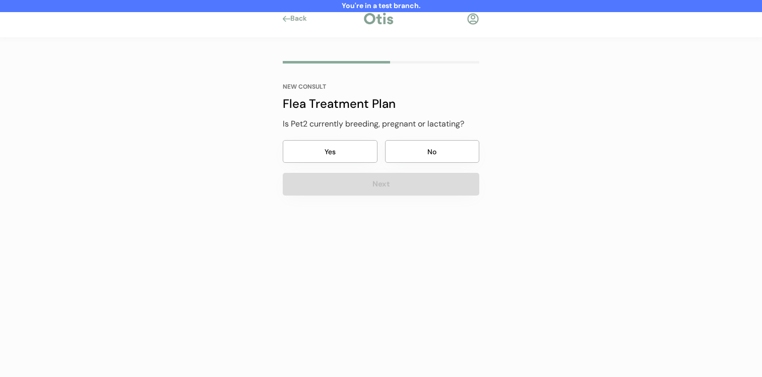
click at [365, 160] on button "Yes" at bounding box center [330, 151] width 95 height 23
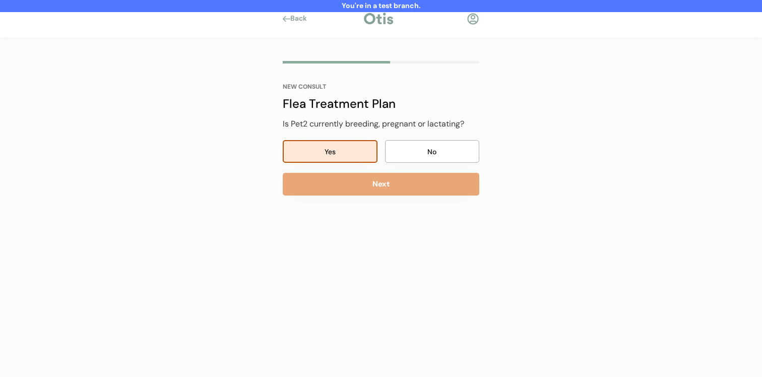
click at [368, 188] on button "Next" at bounding box center [381, 184] width 197 height 23
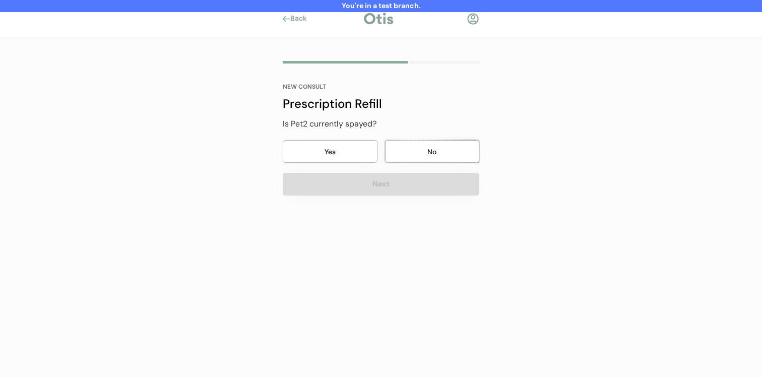
click at [396, 156] on button "No" at bounding box center [432, 151] width 95 height 23
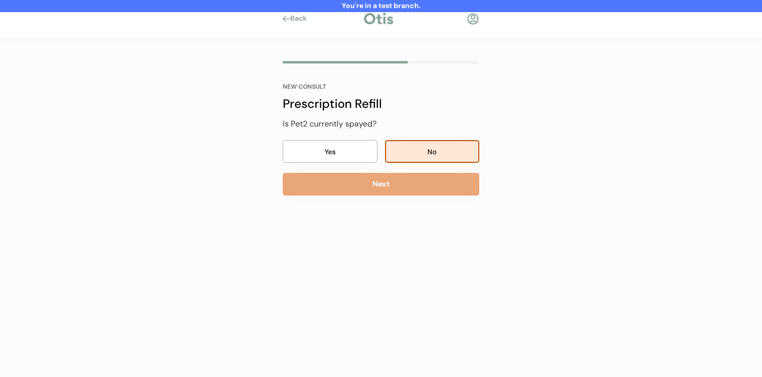
click at [374, 191] on button "Next" at bounding box center [381, 184] width 197 height 23
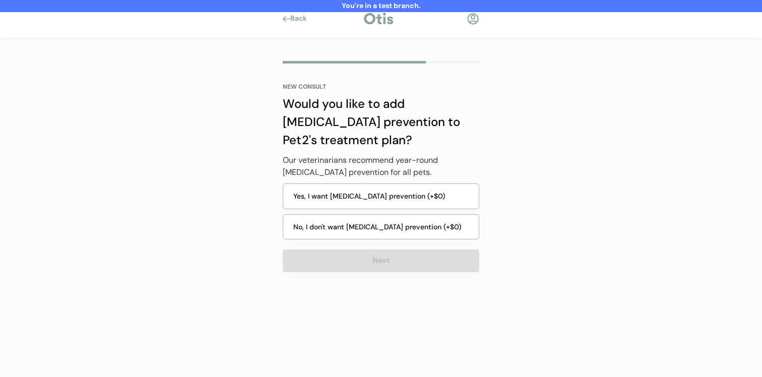
click at [368, 226] on button "No, I don't want heartworm prevention (+$0)" at bounding box center [381, 227] width 197 height 26
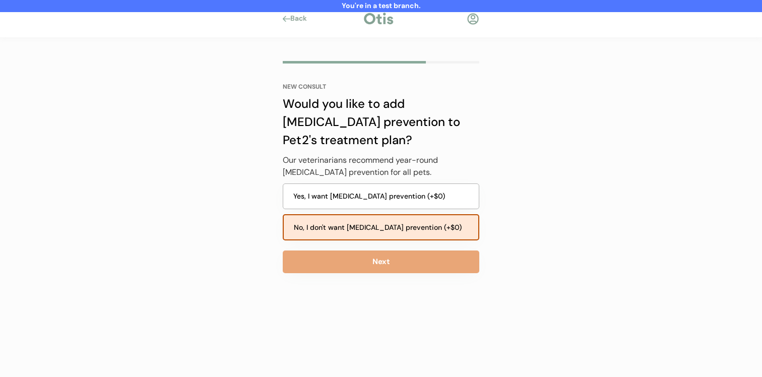
click at [370, 199] on button "Yes, I want heartworm prevention (+$0)" at bounding box center [381, 197] width 197 height 26
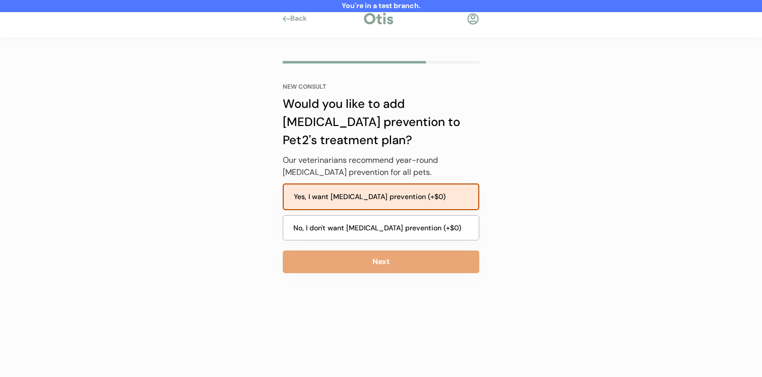
click at [369, 249] on div "NEW CONSULT Would you like to add heartworm prevention to Pet2's treatment plan…" at bounding box center [381, 179] width 197 height 190
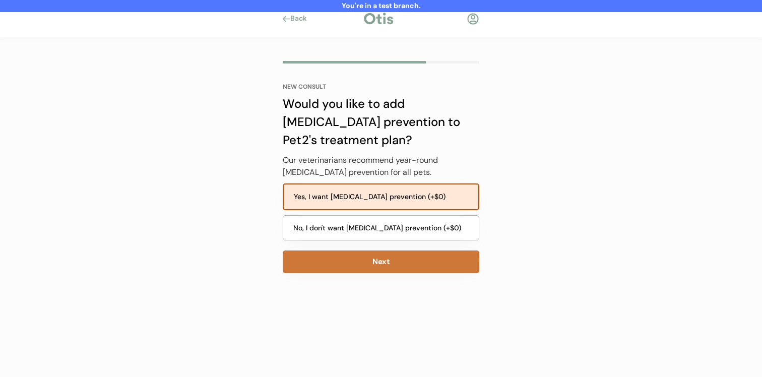
click at [369, 260] on button "Next" at bounding box center [381, 262] width 197 height 23
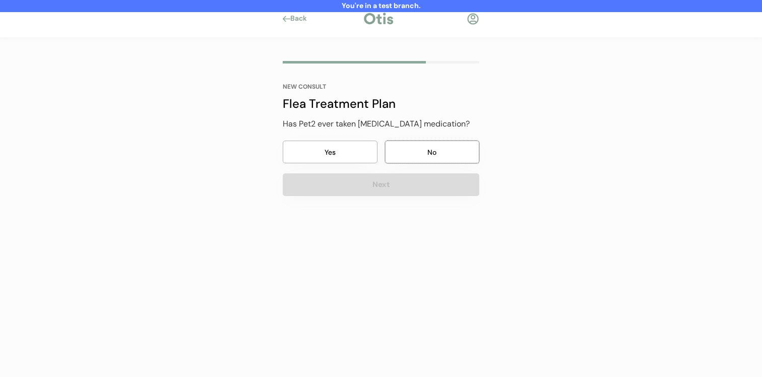
click at [400, 156] on button "No" at bounding box center [432, 152] width 95 height 23
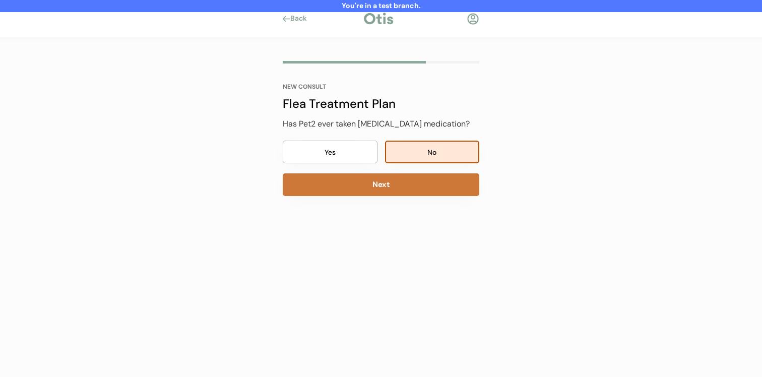
click at [394, 193] on button "Next" at bounding box center [381, 184] width 197 height 23
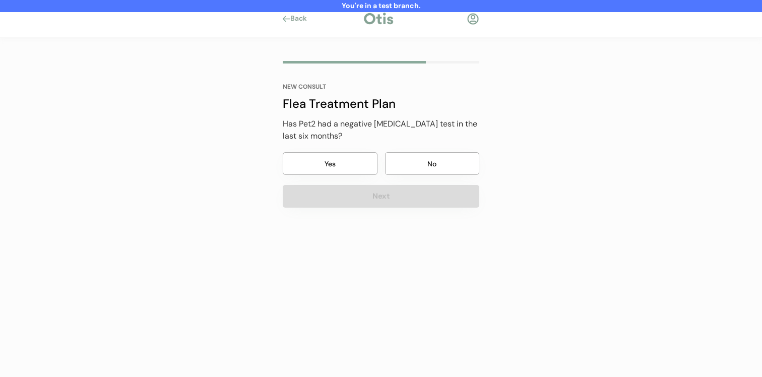
click at [413, 155] on button "No" at bounding box center [432, 163] width 95 height 23
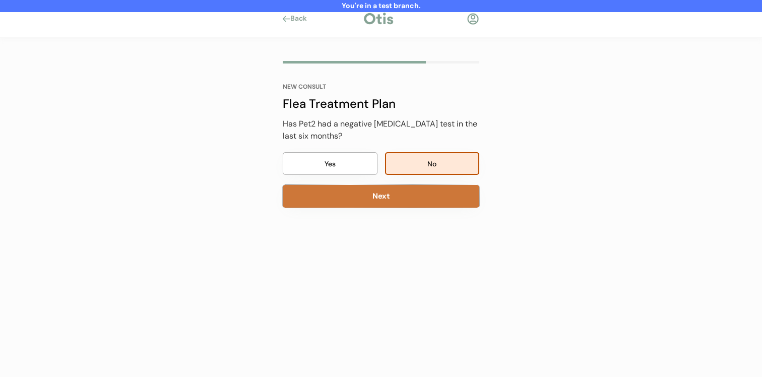
click at [393, 202] on button "Next" at bounding box center [381, 196] width 197 height 23
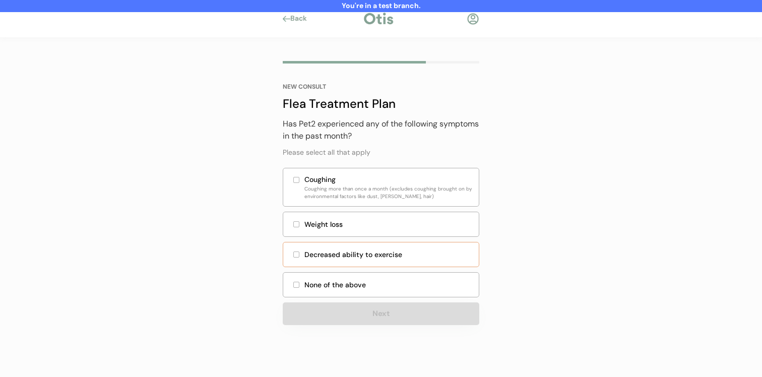
click at [362, 267] on div "Decreased ability to exercise" at bounding box center [381, 254] width 197 height 25
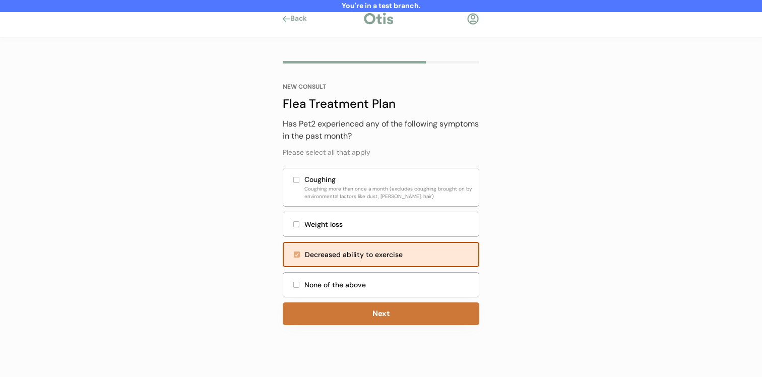
click at [346, 318] on button "Next" at bounding box center [381, 314] width 197 height 23
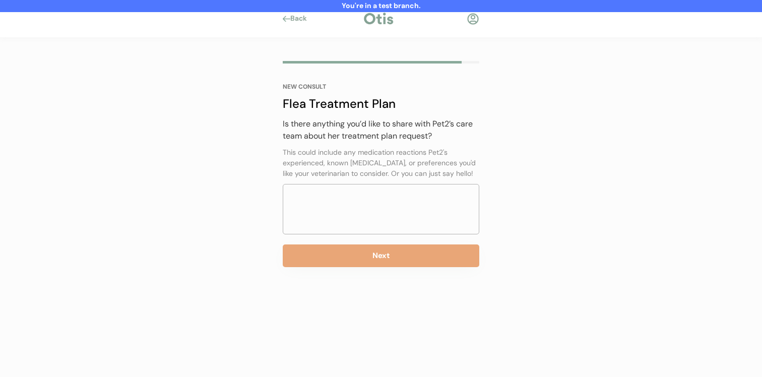
click at [375, 268] on div "NEW CONSULT Flea Treatment Plan What symptoms is Pet2 experiencing? Please sele…" at bounding box center [381, 164] width 227 height 252
click at [381, 254] on button "Next" at bounding box center [381, 256] width 197 height 23
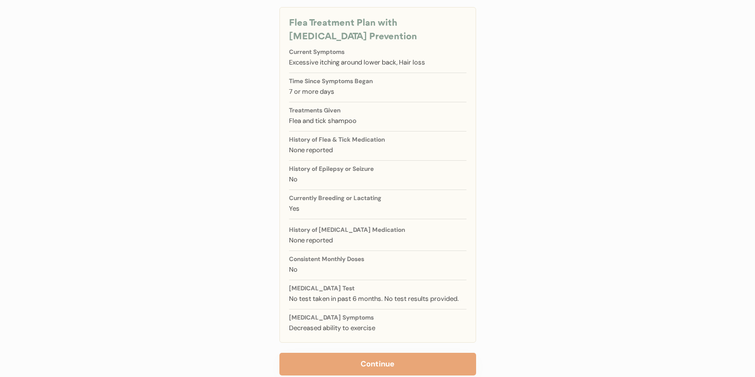
scroll to position [123, 0]
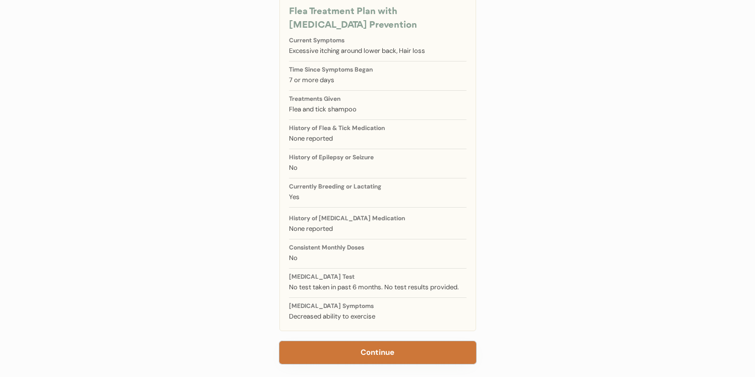
click at [369, 347] on button "Continue" at bounding box center [377, 352] width 197 height 23
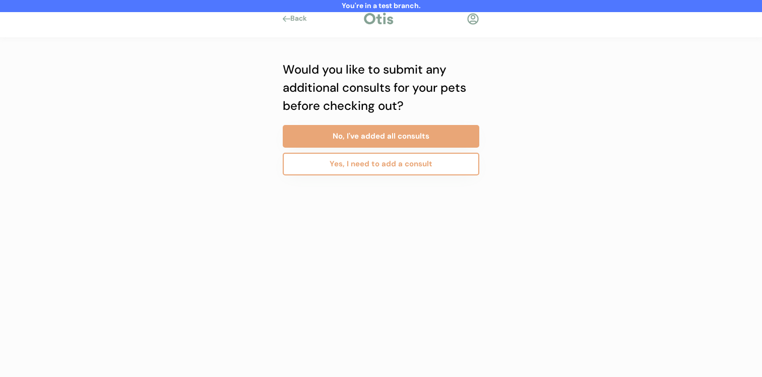
click at [409, 165] on button "Yes, I need to add a consult" at bounding box center [381, 164] width 197 height 23
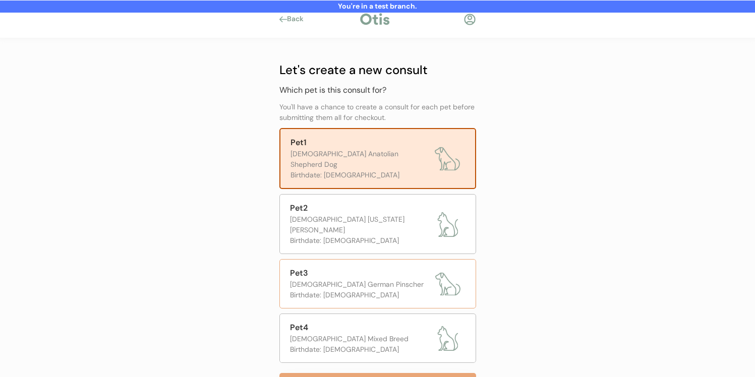
click at [386, 279] on div "[DEMOGRAPHIC_DATA] German Pinscher" at bounding box center [360, 284] width 140 height 11
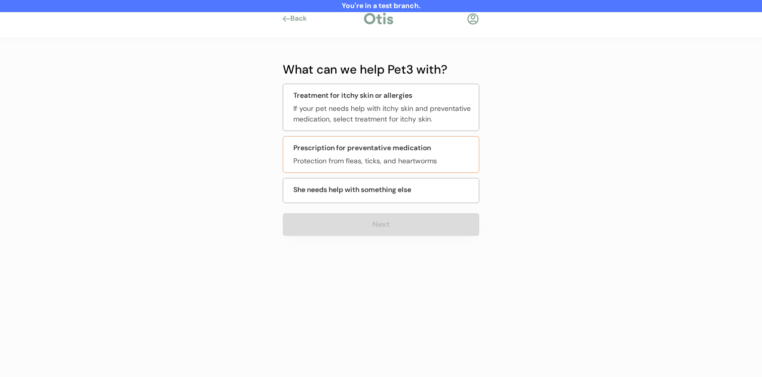
click at [390, 159] on div "Protection from fleas, ticks, and heartworms" at bounding box center [383, 161] width 180 height 11
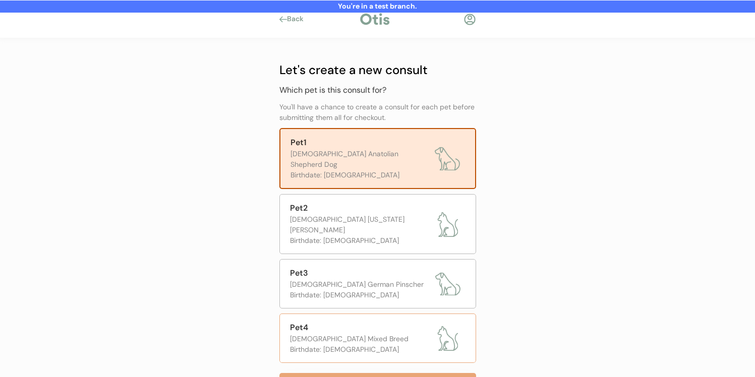
click at [375, 322] on div "Pet4" at bounding box center [360, 328] width 140 height 12
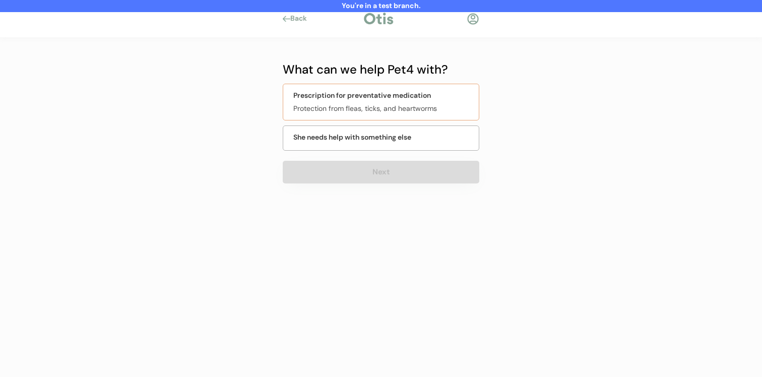
click at [383, 105] on div "Protection from fleas, ticks, and heartworms" at bounding box center [383, 108] width 180 height 11
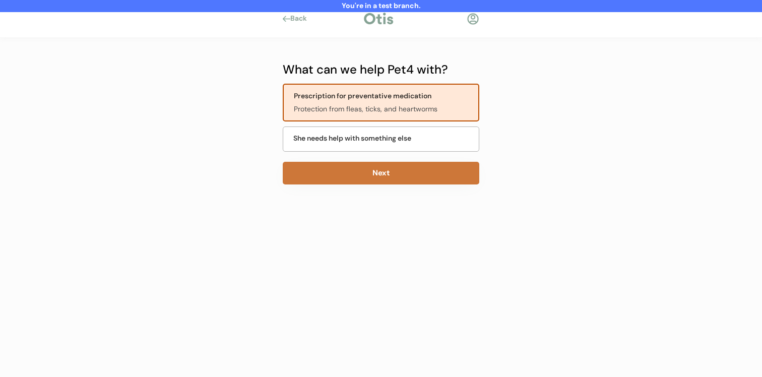
click at [377, 177] on button "Next" at bounding box center [381, 173] width 197 height 23
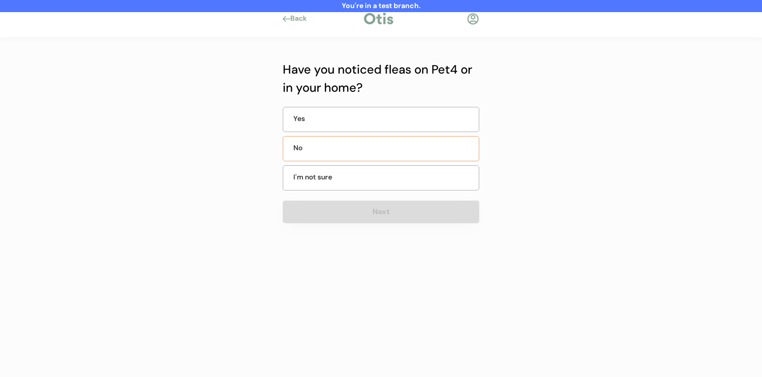
click at [373, 157] on div "No" at bounding box center [381, 148] width 197 height 25
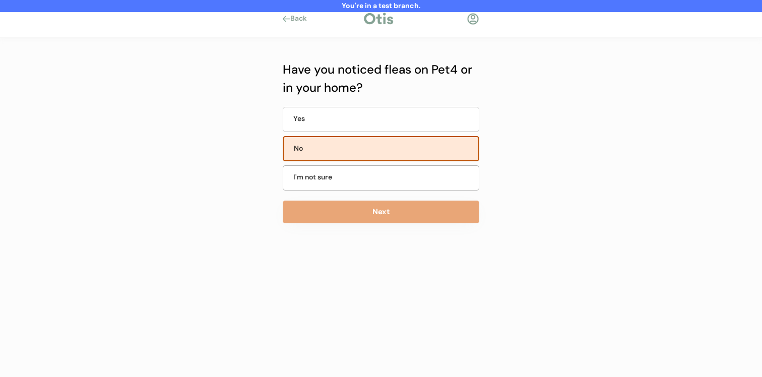
click at [366, 208] on button "Next" at bounding box center [381, 212] width 197 height 23
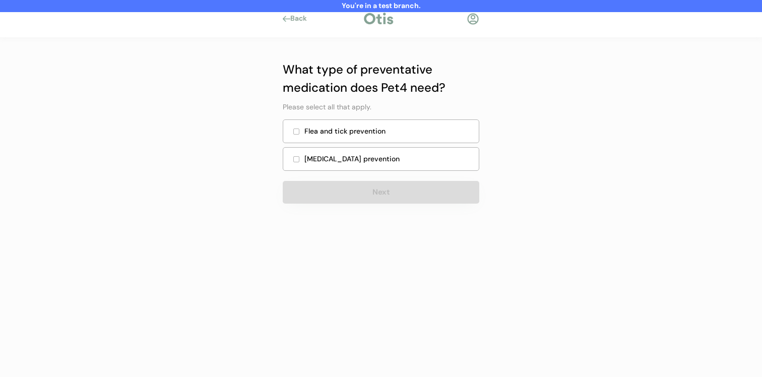
click at [373, 138] on div "Flea and tick prevention" at bounding box center [381, 132] width 197 height 24
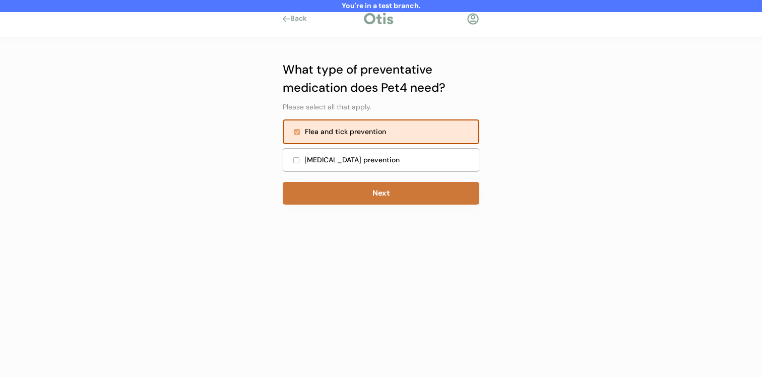
click at [368, 196] on button "Next" at bounding box center [381, 193] width 197 height 23
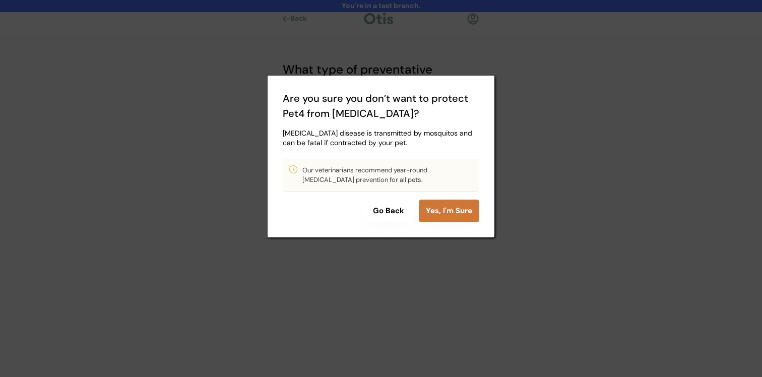
click at [443, 205] on button "Yes, I'm Sure" at bounding box center [449, 211] width 61 height 23
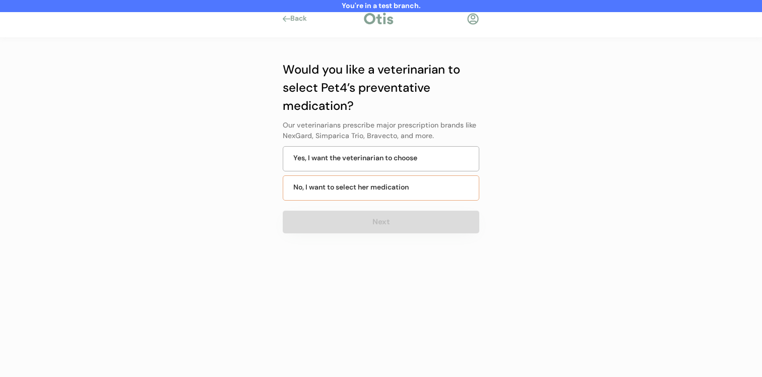
click at [415, 186] on div "No, I want to select her medication" at bounding box center [381, 187] width 197 height 25
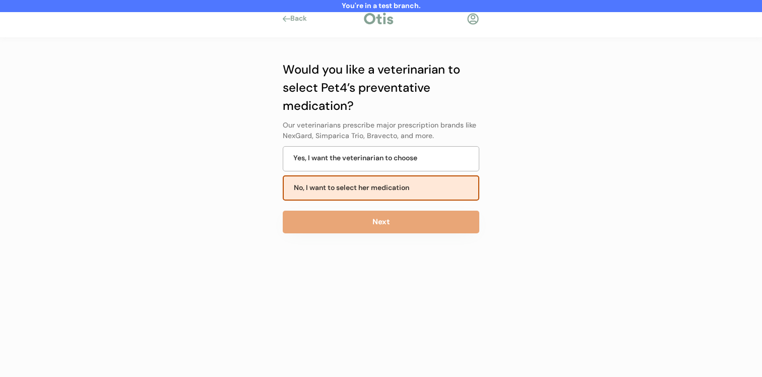
click at [409, 218] on button "Next" at bounding box center [381, 222] width 197 height 23
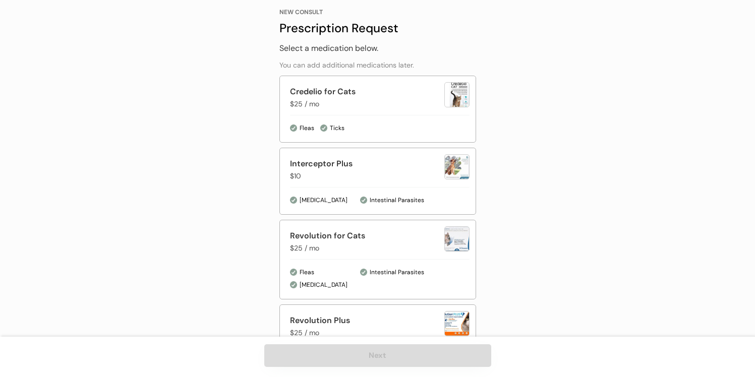
scroll to position [73, 0]
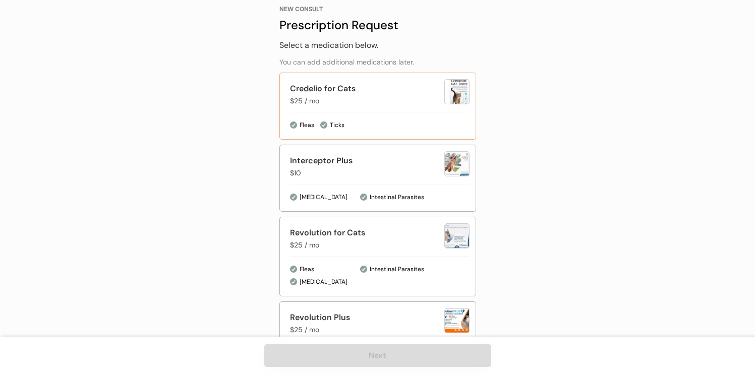
click at [411, 127] on div "Ticks" at bounding box center [394, 125] width 149 height 10
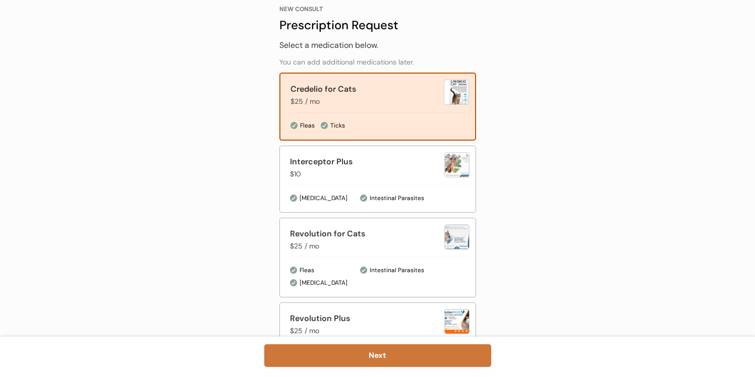
click at [397, 357] on button "Next" at bounding box center [377, 355] width 227 height 23
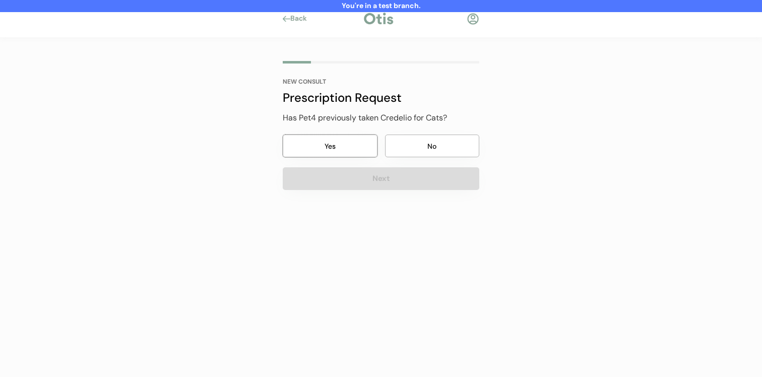
click at [352, 146] on button "Yes" at bounding box center [330, 146] width 95 height 23
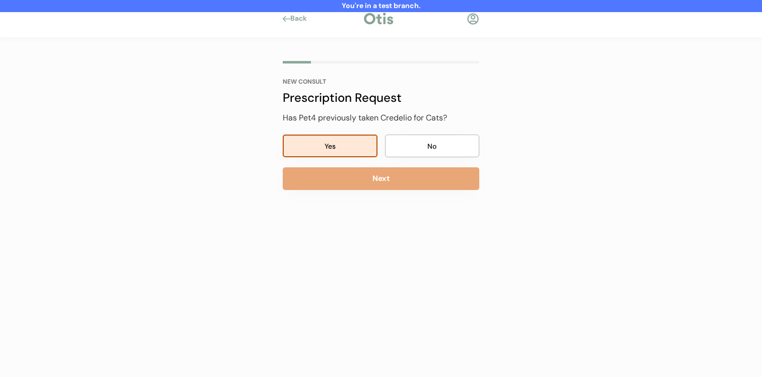
click at [352, 193] on div "NEW CONSULT Prescription Request Has Pet4 previously taken Credelio for Cats? Y…" at bounding box center [381, 164] width 227 height 252
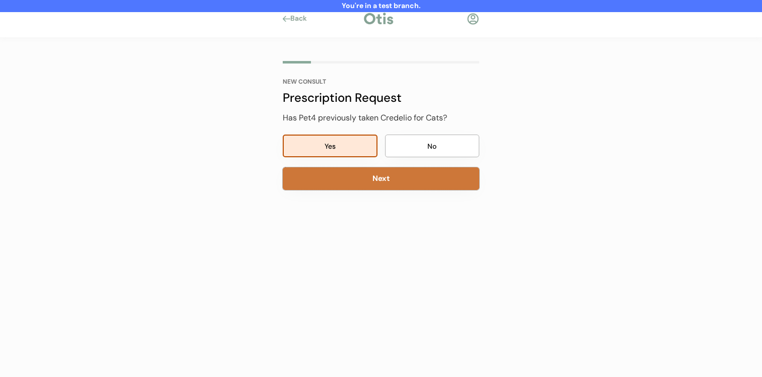
click at [357, 189] on button "Next" at bounding box center [381, 178] width 197 height 23
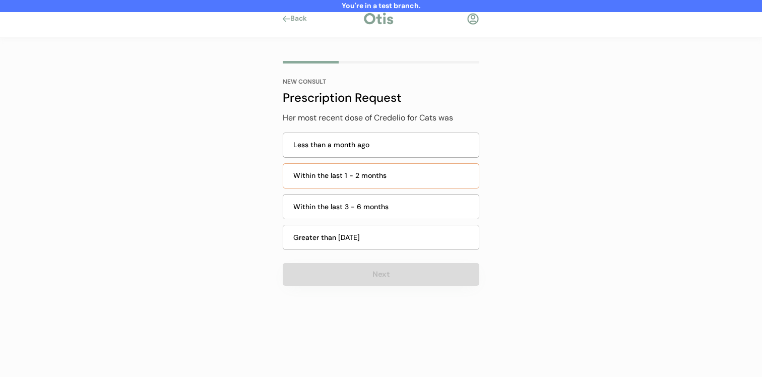
click at [357, 187] on div "Within the last 1 - 2 months" at bounding box center [381, 175] width 197 height 25
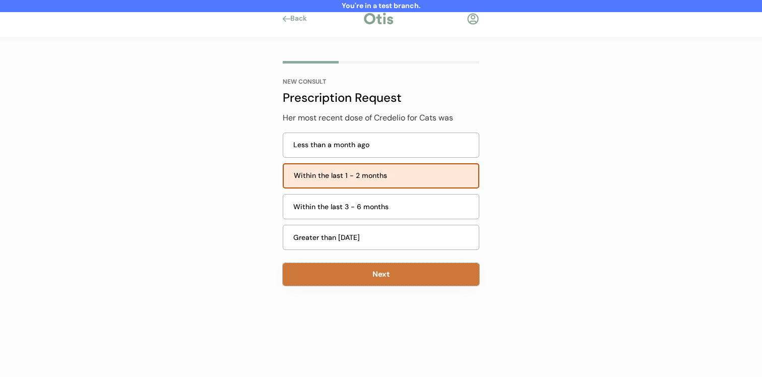
click at [357, 271] on button "Next" at bounding box center [381, 274] width 197 height 23
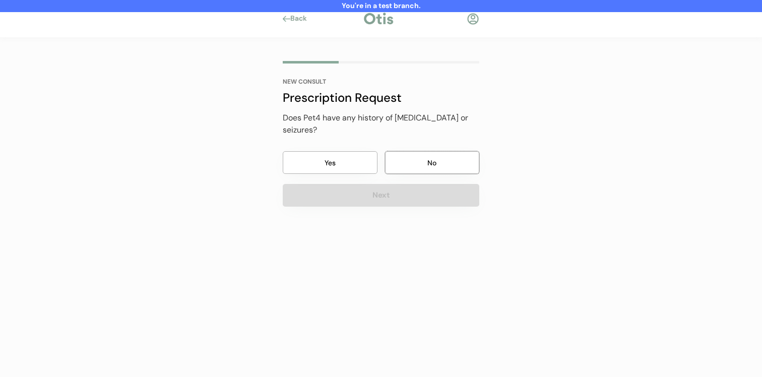
click at [419, 151] on button "No" at bounding box center [432, 162] width 95 height 23
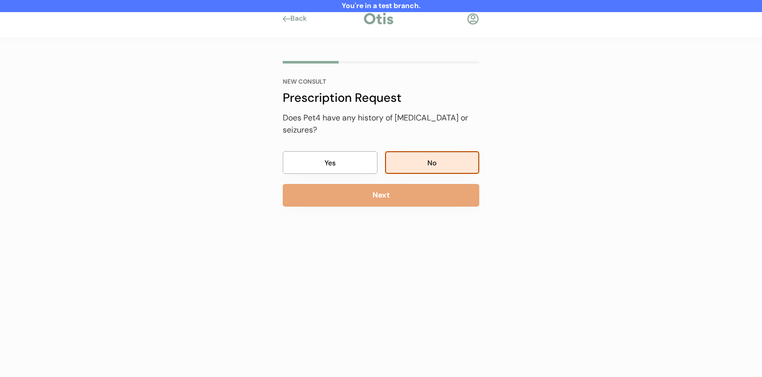
click at [397, 196] on div "NEW CONSULT Prescription Request Has Pet4 previously taken Credelio for Cats? Y…" at bounding box center [381, 164] width 227 height 252
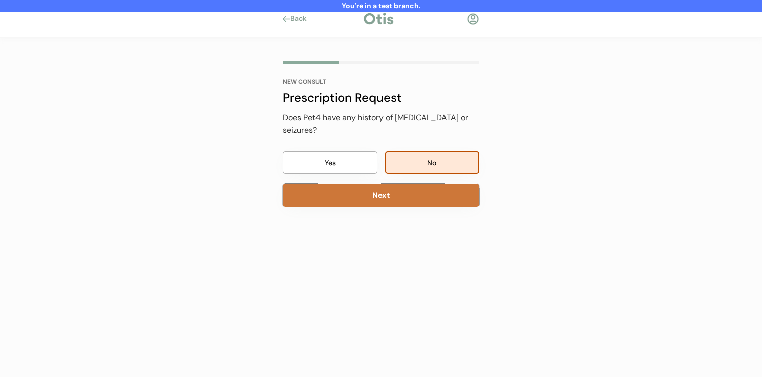
click at [402, 184] on button "Next" at bounding box center [381, 195] width 197 height 23
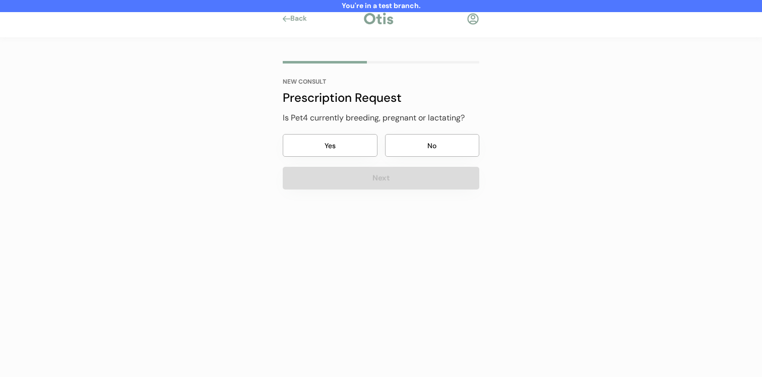
click at [406, 137] on button "No" at bounding box center [432, 145] width 95 height 23
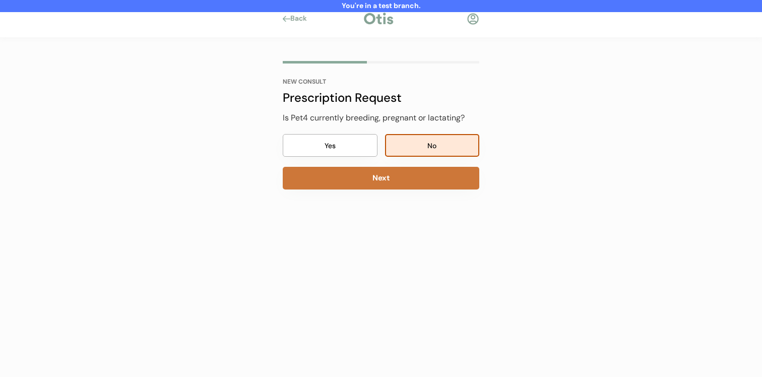
click at [396, 177] on button "Next" at bounding box center [381, 178] width 197 height 23
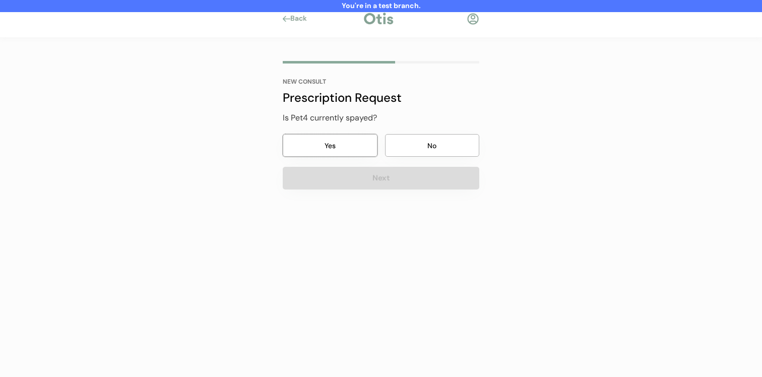
click at [363, 156] on button "Yes" at bounding box center [330, 145] width 95 height 23
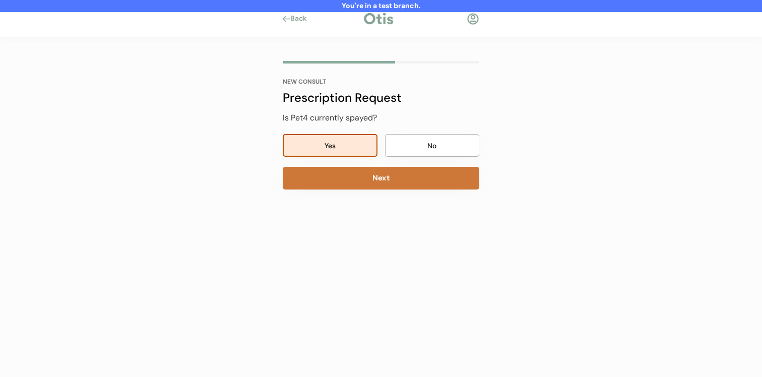
click at [366, 181] on button "Next" at bounding box center [381, 178] width 197 height 23
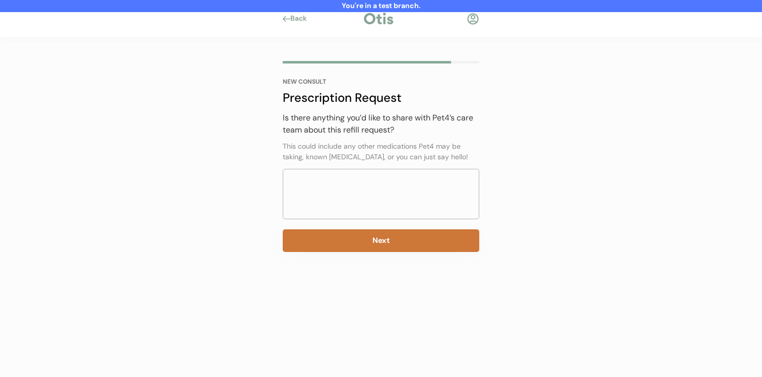
click at [391, 231] on button "Next" at bounding box center [381, 240] width 197 height 23
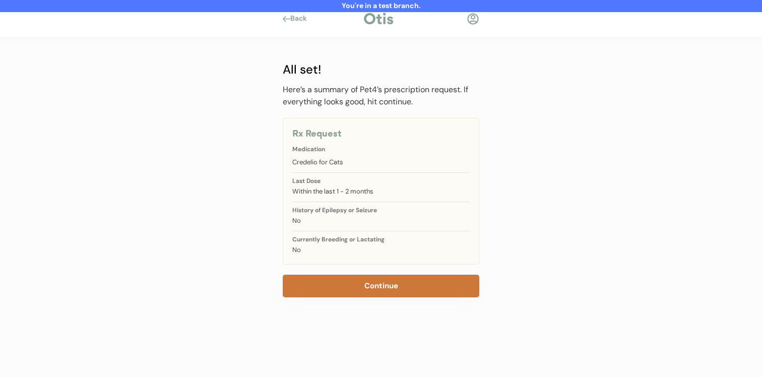
click at [384, 281] on button "Continue" at bounding box center [381, 286] width 197 height 23
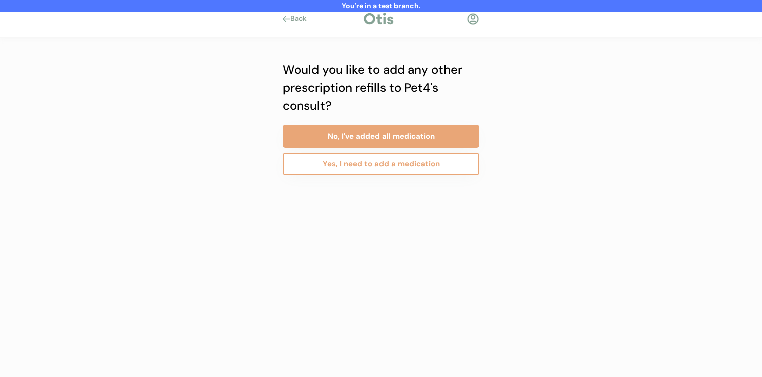
click at [399, 142] on button "No, I've added all medication" at bounding box center [381, 136] width 197 height 23
click at [397, 164] on button "Yes, I need to add a consult" at bounding box center [381, 164] width 197 height 23
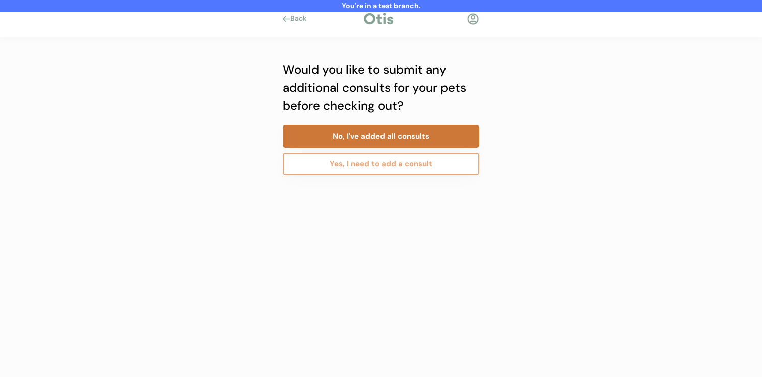
click at [389, 137] on button "No, I've added all consults" at bounding box center [381, 136] width 197 height 23
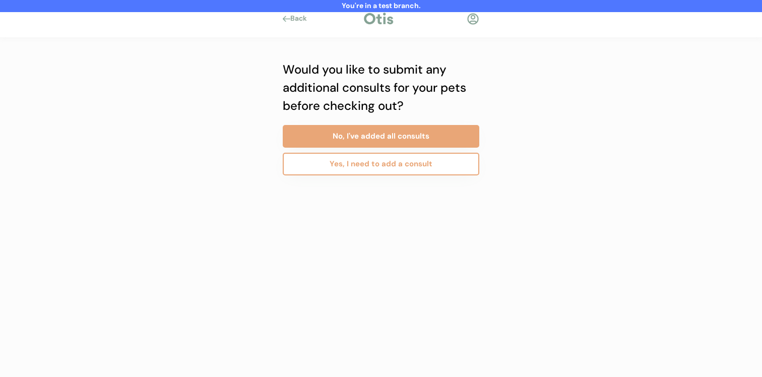
click at [381, 173] on button "Yes, I need to add a consult" at bounding box center [381, 164] width 197 height 23
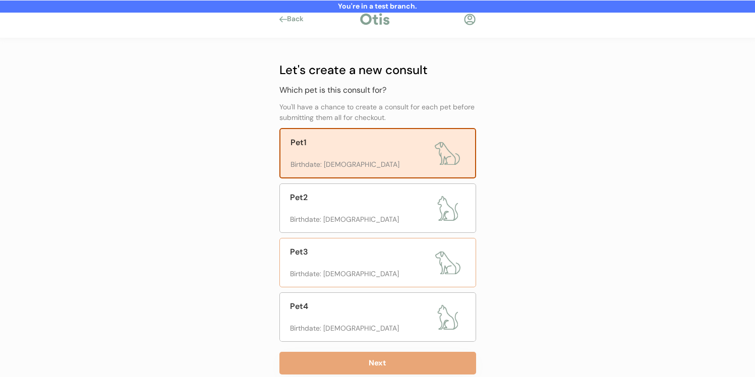
click at [359, 271] on div "Birthdate: February 2021" at bounding box center [360, 274] width 140 height 11
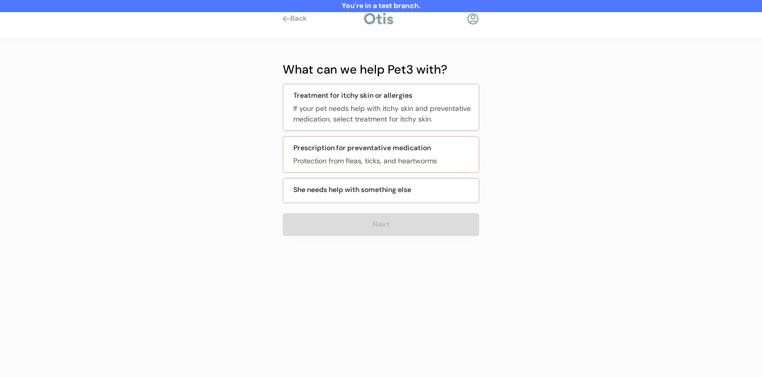
drag, startPoint x: 391, startPoint y: 157, endPoint x: 388, endPoint y: 180, distance: 22.5
click at [391, 157] on div "Protection from fleas, ticks, and heartworms" at bounding box center [383, 161] width 180 height 11
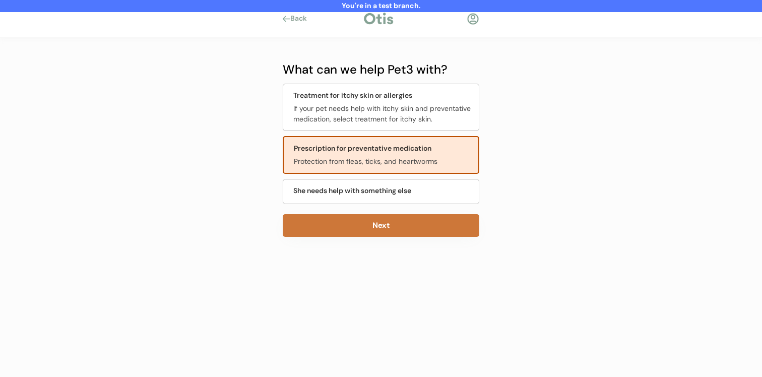
click at [379, 226] on button "Next" at bounding box center [381, 225] width 197 height 23
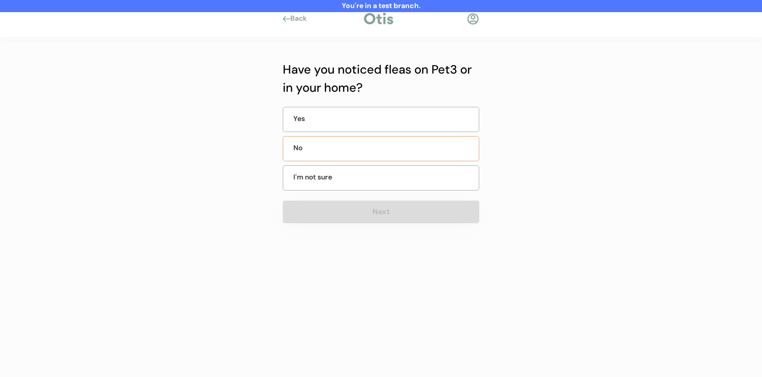
click at [389, 152] on div "No" at bounding box center [381, 148] width 197 height 25
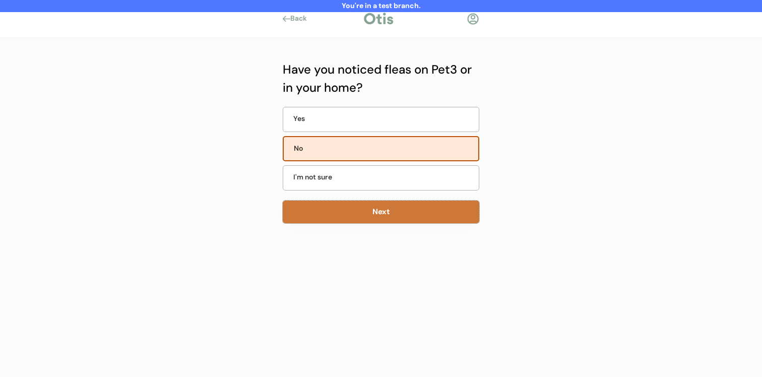
click at [376, 216] on button "Next" at bounding box center [381, 212] width 197 height 23
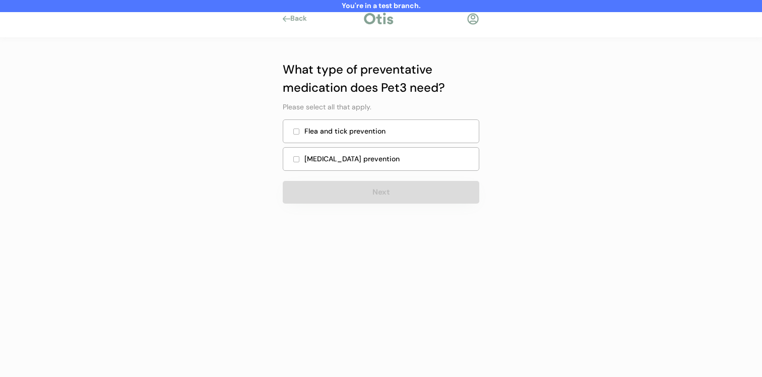
click at [398, 137] on div "Flea and tick prevention" at bounding box center [381, 132] width 197 height 24
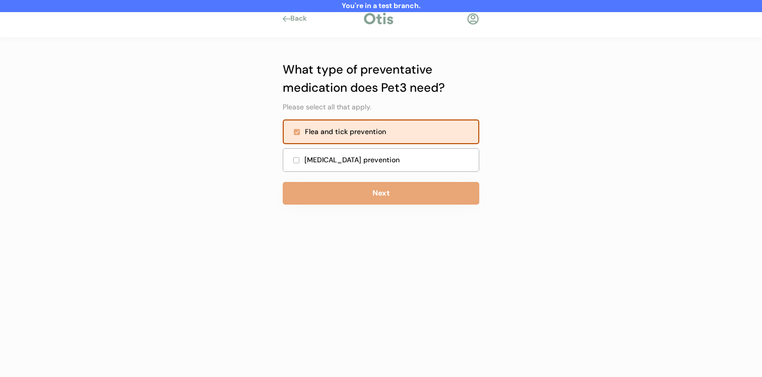
drag, startPoint x: 393, startPoint y: 159, endPoint x: 393, endPoint y: 169, distance: 10.6
click at [393, 159] on div "Heartworm prevention" at bounding box center [389, 160] width 168 height 11
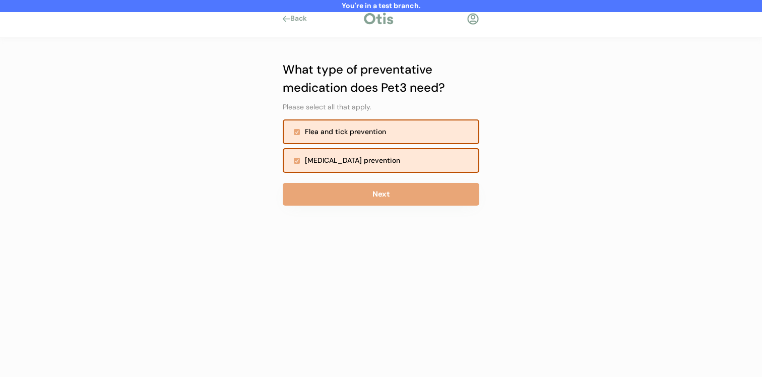
click at [391, 197] on button "Next" at bounding box center [381, 194] width 197 height 23
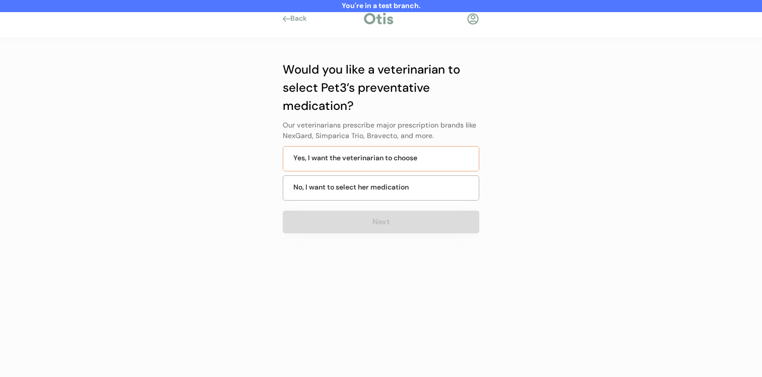
click at [405, 160] on div "Yes, I want the veterinarian to choose" at bounding box center [355, 158] width 124 height 11
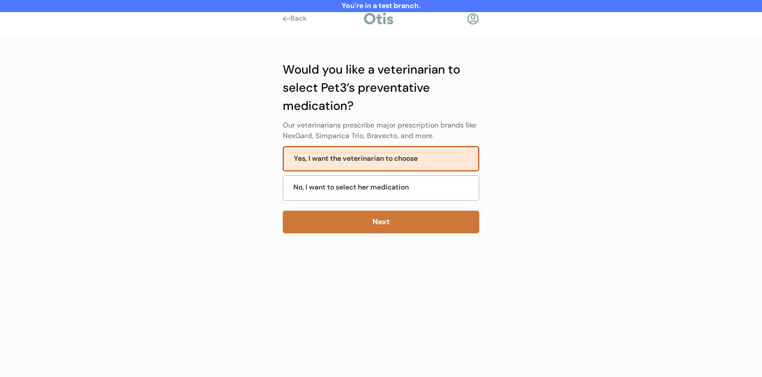
click at [389, 224] on button "Next" at bounding box center [381, 222] width 197 height 23
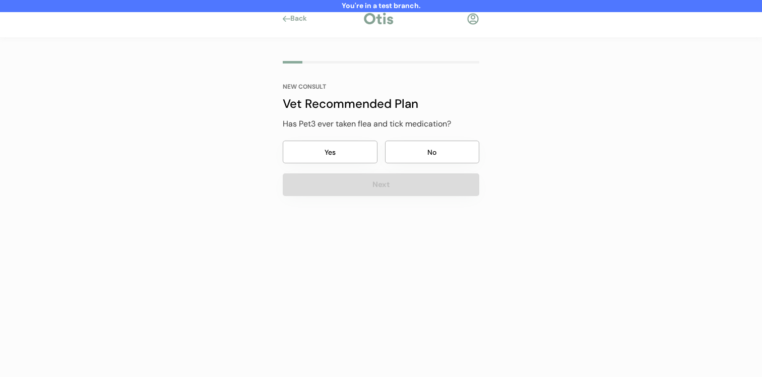
click at [414, 156] on button "No" at bounding box center [432, 152] width 95 height 23
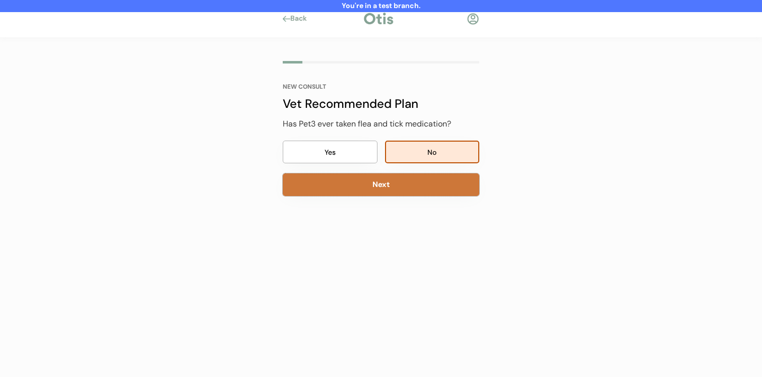
click at [406, 185] on button "Next" at bounding box center [381, 184] width 197 height 23
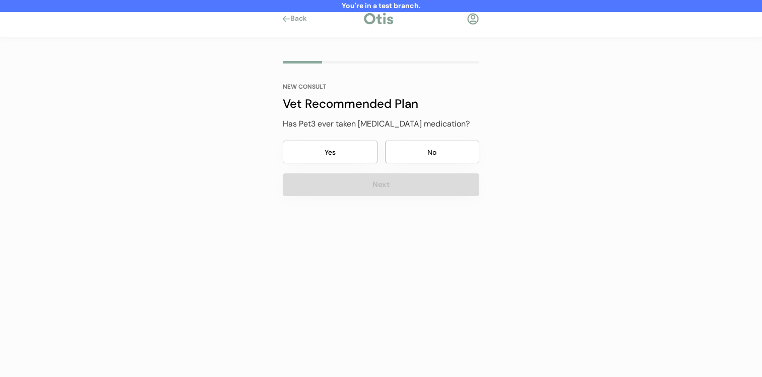
click at [414, 168] on div "NEW CONSULT Vet Recommended Plan Has Pet3 ever taken heartworm medication? Yes …" at bounding box center [381, 140] width 197 height 112
click at [417, 160] on button "No" at bounding box center [432, 152] width 95 height 23
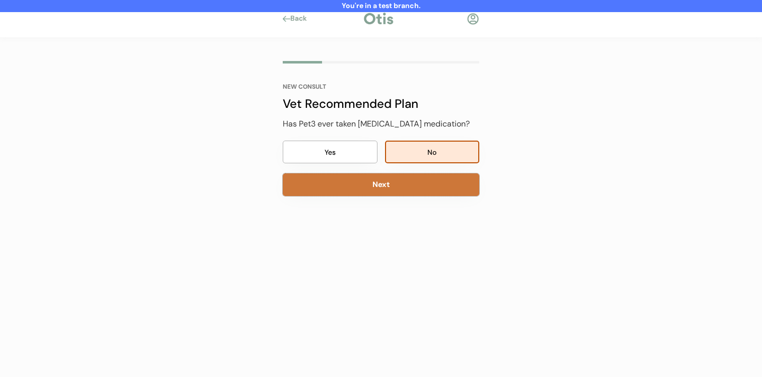
click at [405, 190] on button "Next" at bounding box center [381, 184] width 197 height 23
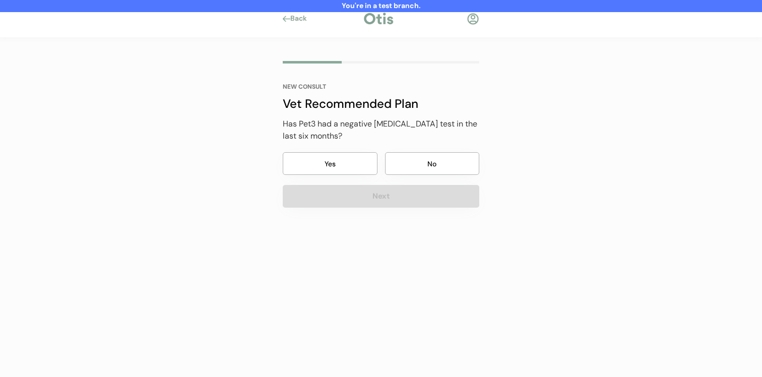
click at [418, 157] on button "No" at bounding box center [432, 163] width 95 height 23
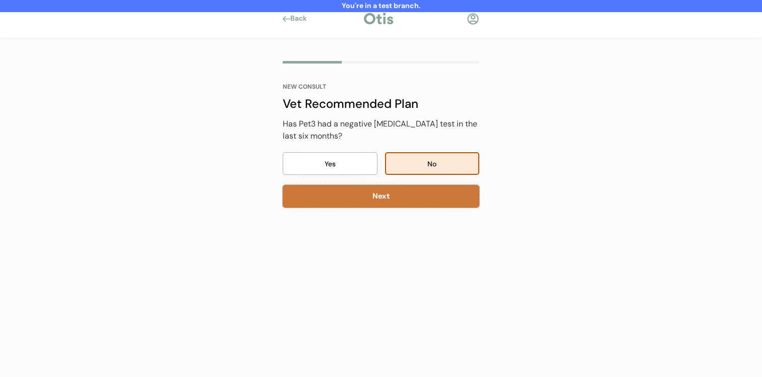
click at [406, 195] on button "Next" at bounding box center [381, 196] width 197 height 23
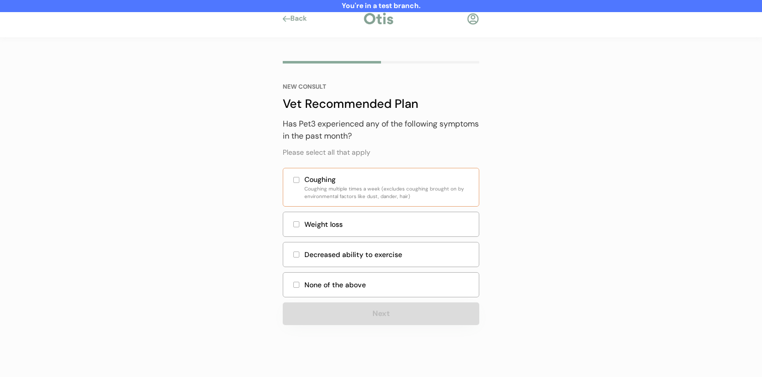
click at [413, 168] on div "Coughing Coughing multiple times a week (excludes coughing brought on by enviro…" at bounding box center [381, 187] width 197 height 39
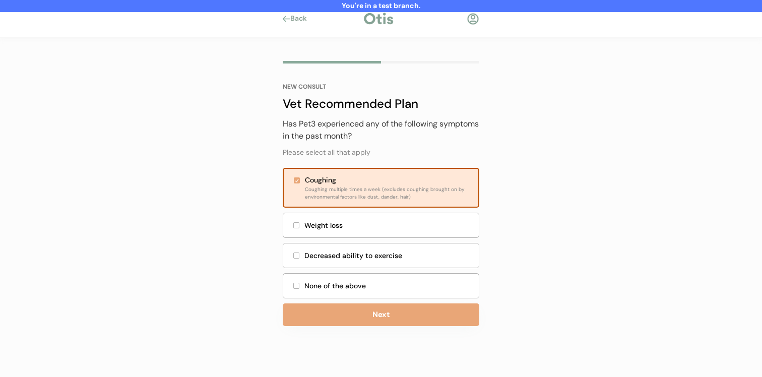
click at [368, 315] on button "Next" at bounding box center [381, 315] width 197 height 23
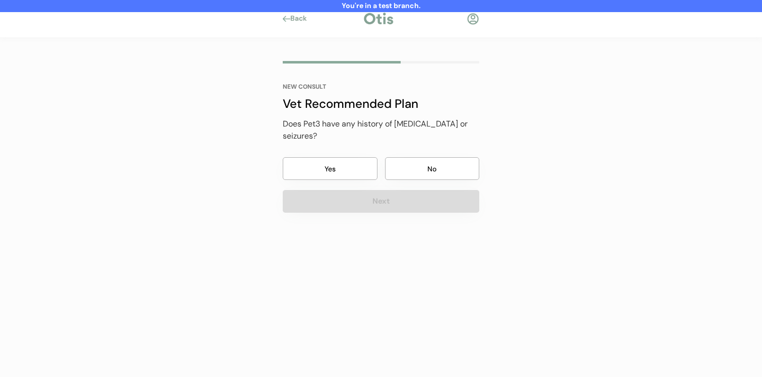
click at [425, 164] on button "No" at bounding box center [432, 168] width 95 height 23
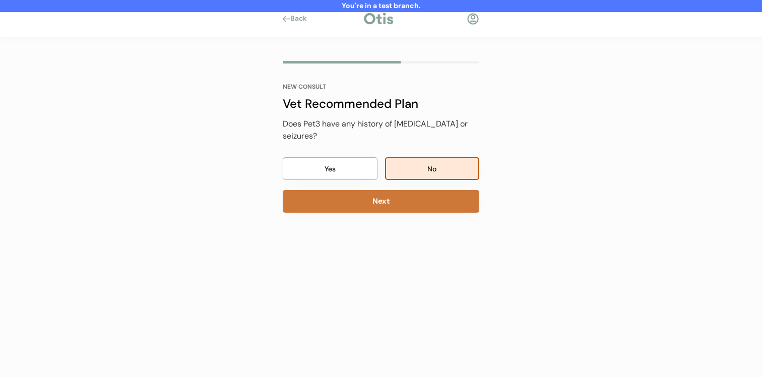
click at [408, 194] on button "Next" at bounding box center [381, 201] width 197 height 23
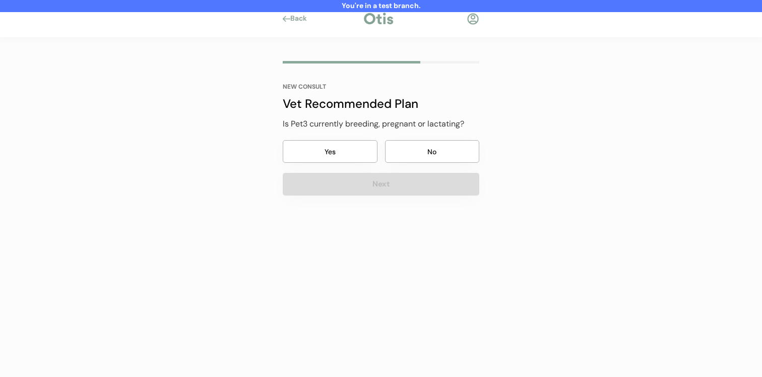
click at [425, 159] on button "No" at bounding box center [432, 151] width 95 height 23
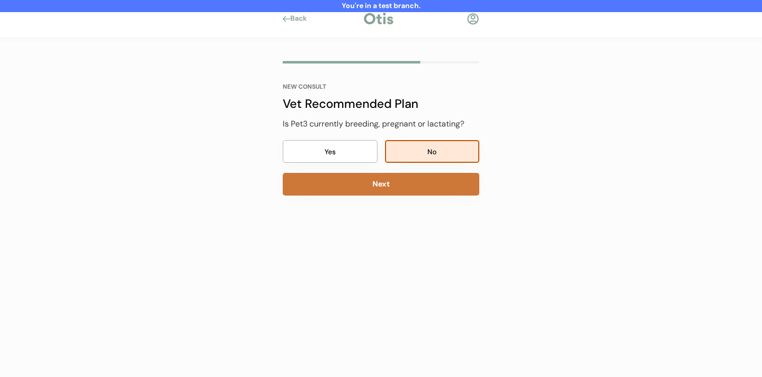
click at [413, 188] on button "Next" at bounding box center [381, 184] width 197 height 23
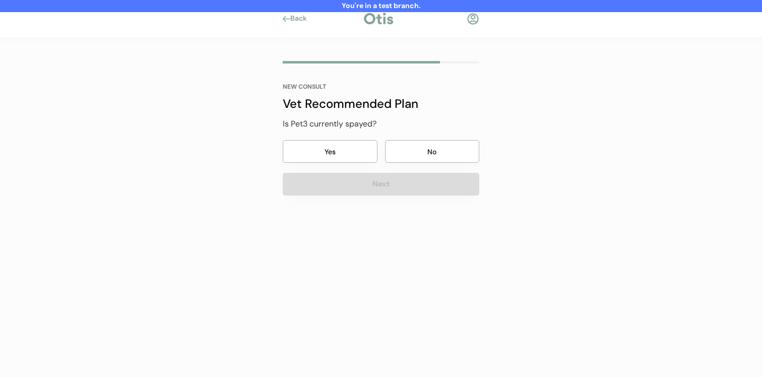
click at [430, 154] on button "No" at bounding box center [432, 151] width 95 height 23
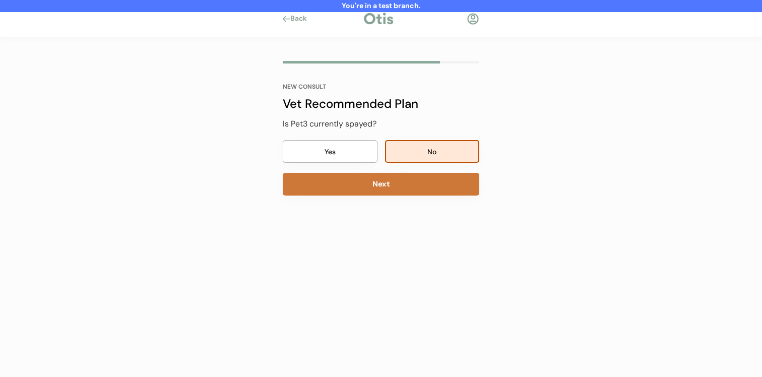
click at [412, 195] on button "Next" at bounding box center [381, 184] width 197 height 23
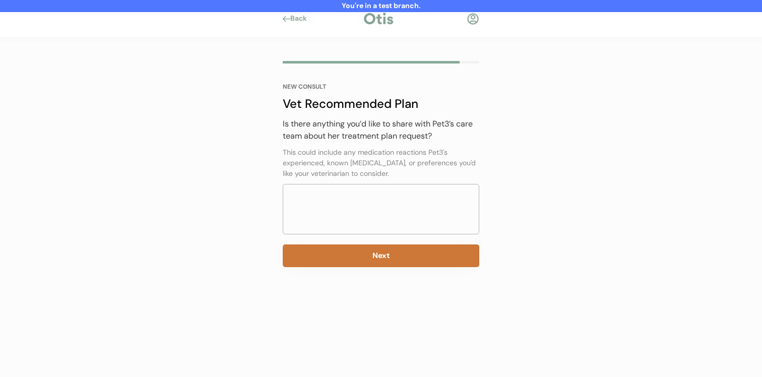
click at [388, 257] on button "Next" at bounding box center [381, 256] width 197 height 23
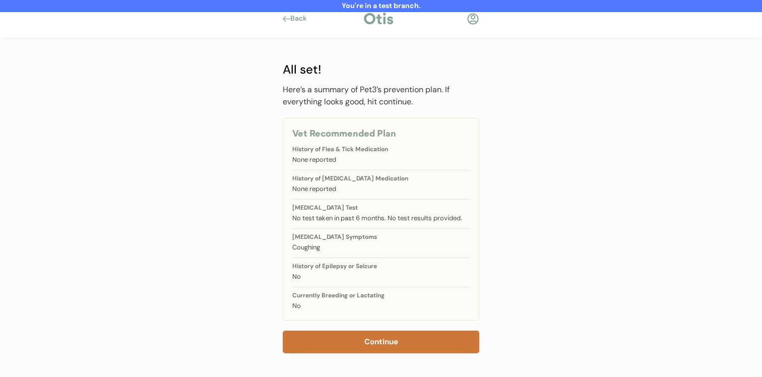
click at [361, 344] on button "Continue" at bounding box center [381, 342] width 197 height 23
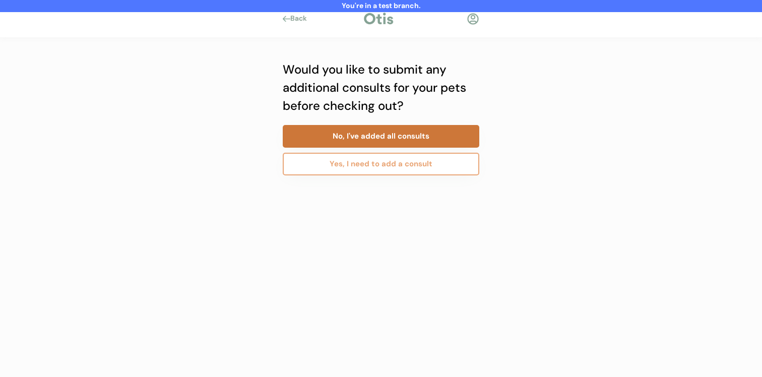
click at [419, 144] on button "No, I've added all consults" at bounding box center [381, 136] width 197 height 23
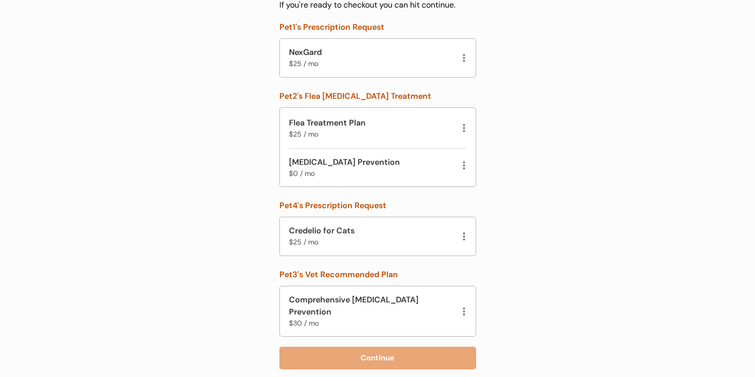
scroll to position [89, 0]
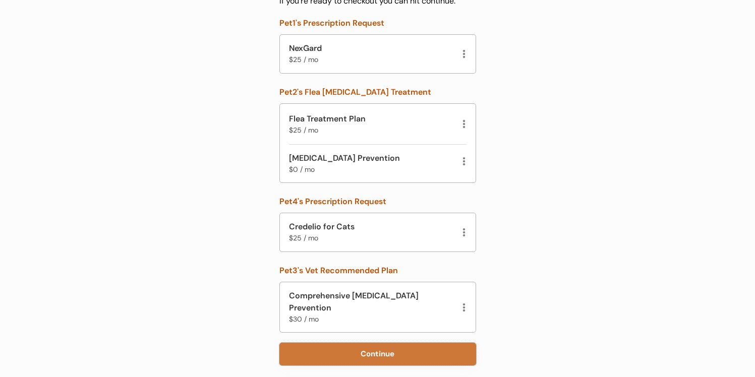
click at [383, 343] on button "Continue" at bounding box center [377, 354] width 197 height 23
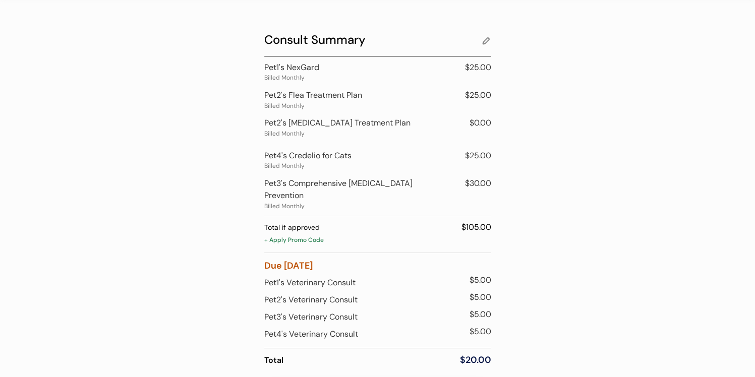
scroll to position [55, 0]
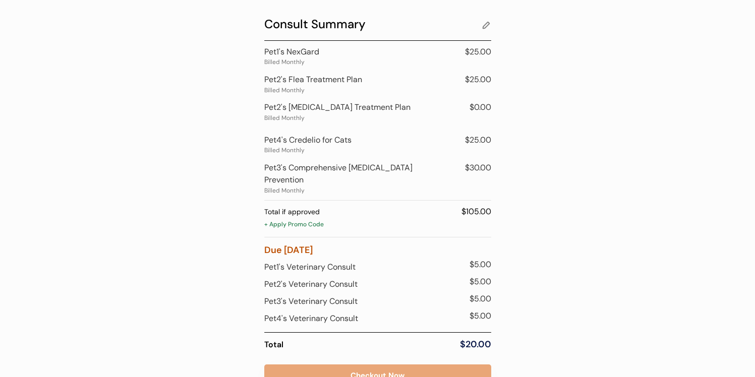
click at [318, 220] on div "+ Apply Promo Code" at bounding box center [377, 225] width 227 height 10
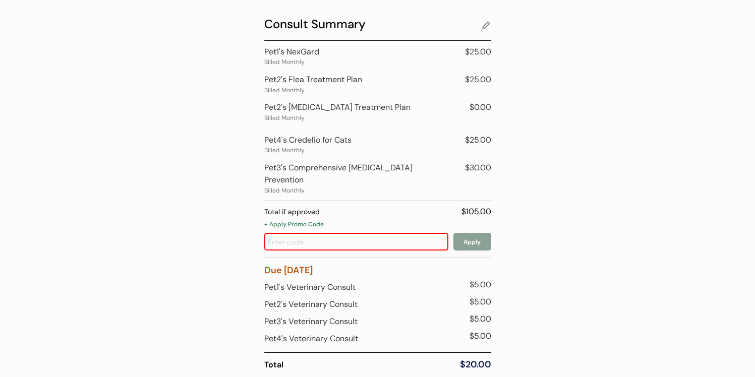
click at [331, 233] on input "input" at bounding box center [356, 242] width 184 height 18
type input "early"
click at [457, 234] on button "Apply" at bounding box center [472, 242] width 38 height 18
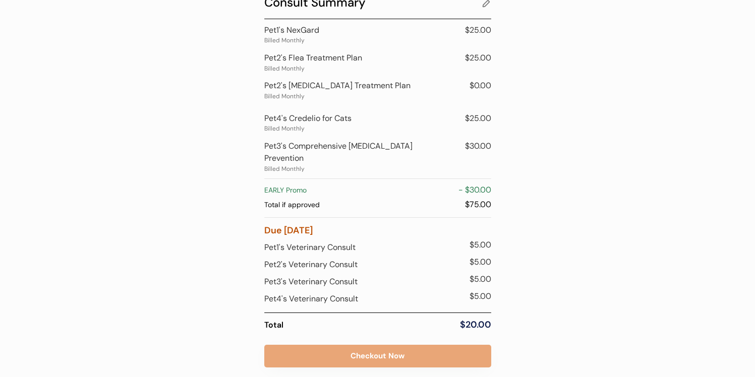
scroll to position [89, 0]
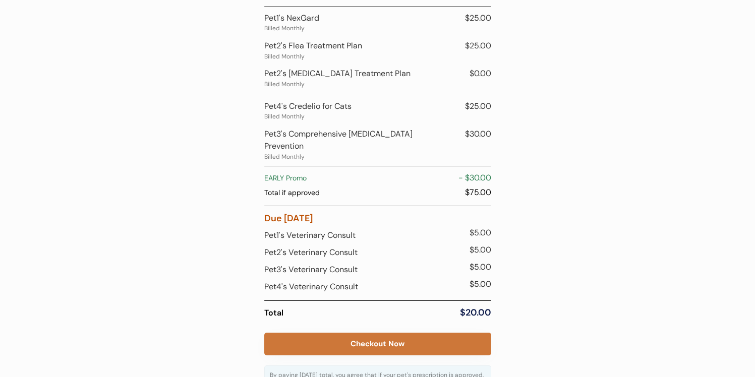
click at [417, 339] on button "Checkout Now" at bounding box center [377, 344] width 227 height 23
